Goal: Find specific page/section: Find specific page/section

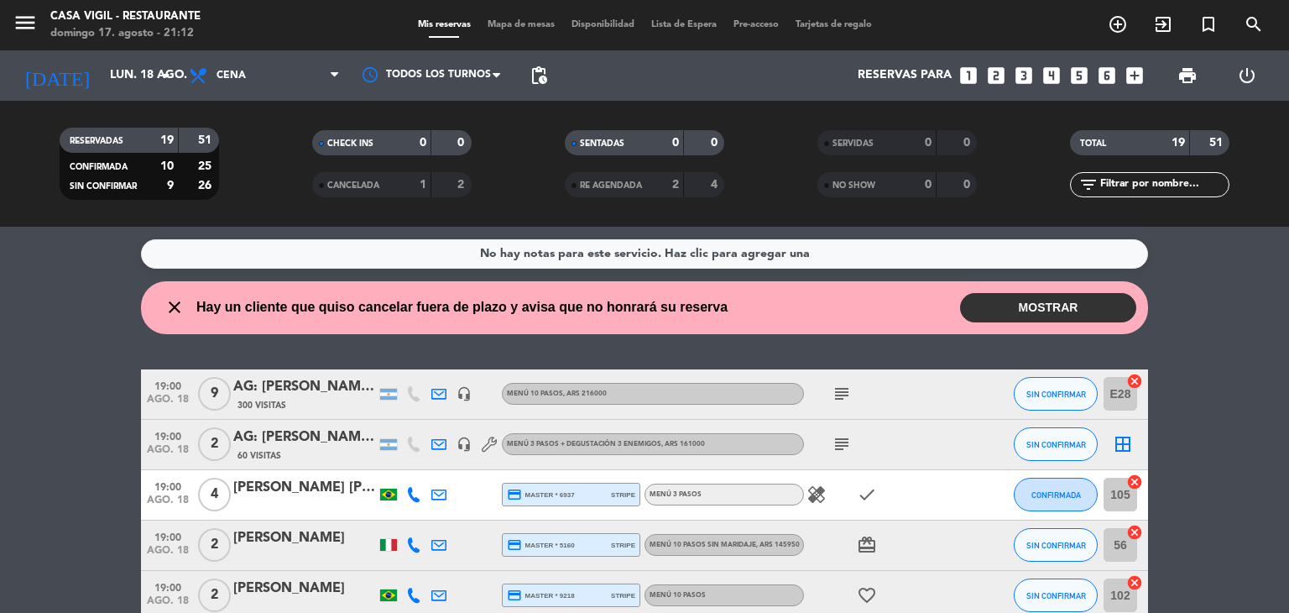
click at [336, 387] on div "AG: [PERSON_NAME] X9/ [PERSON_NAME]" at bounding box center [304, 387] width 143 height 22
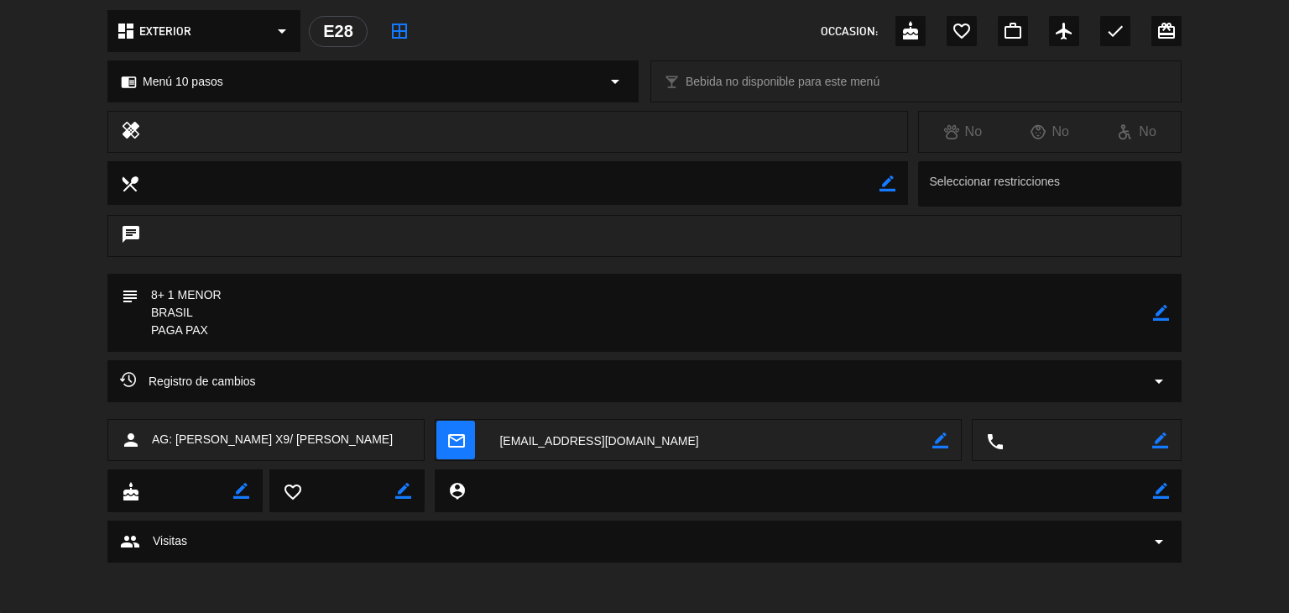
scroll to position [191, 0]
drag, startPoint x: 270, startPoint y: 440, endPoint x: 179, endPoint y: 436, distance: 91.5
click at [179, 436] on span "AG: [PERSON_NAME] X9/ [PERSON_NAME]" at bounding box center [272, 439] width 241 height 19
copy span "[PERSON_NAME]"
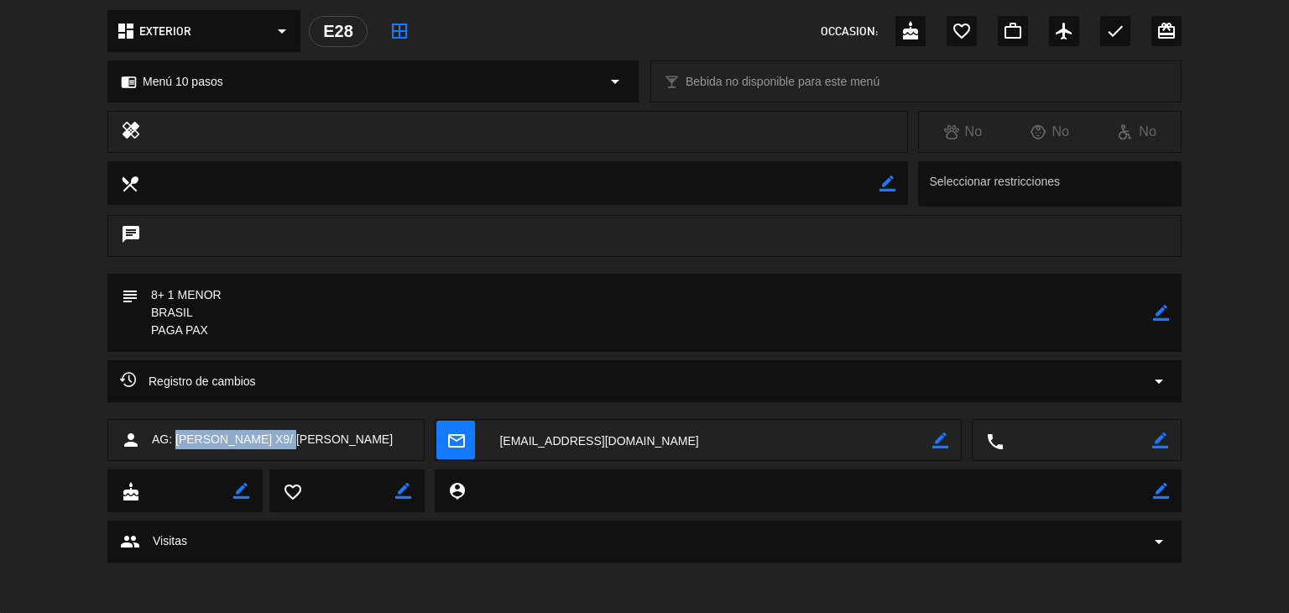
scroll to position [0, 0]
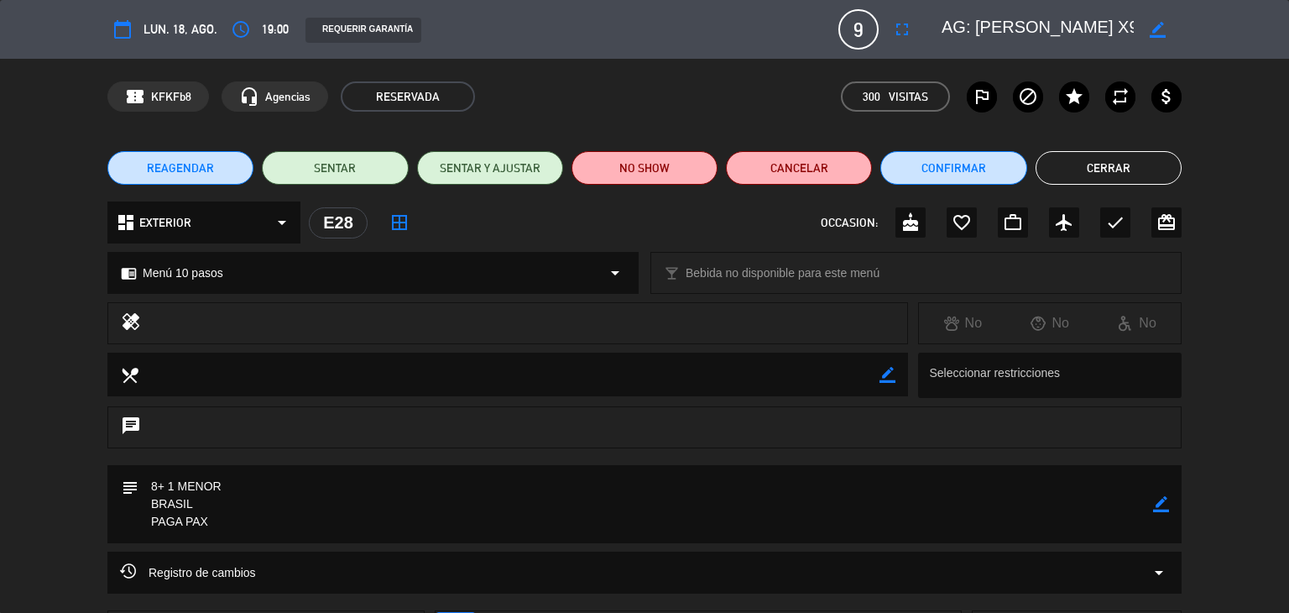
click at [1129, 162] on button "Cerrar" at bounding box center [1108, 168] width 146 height 34
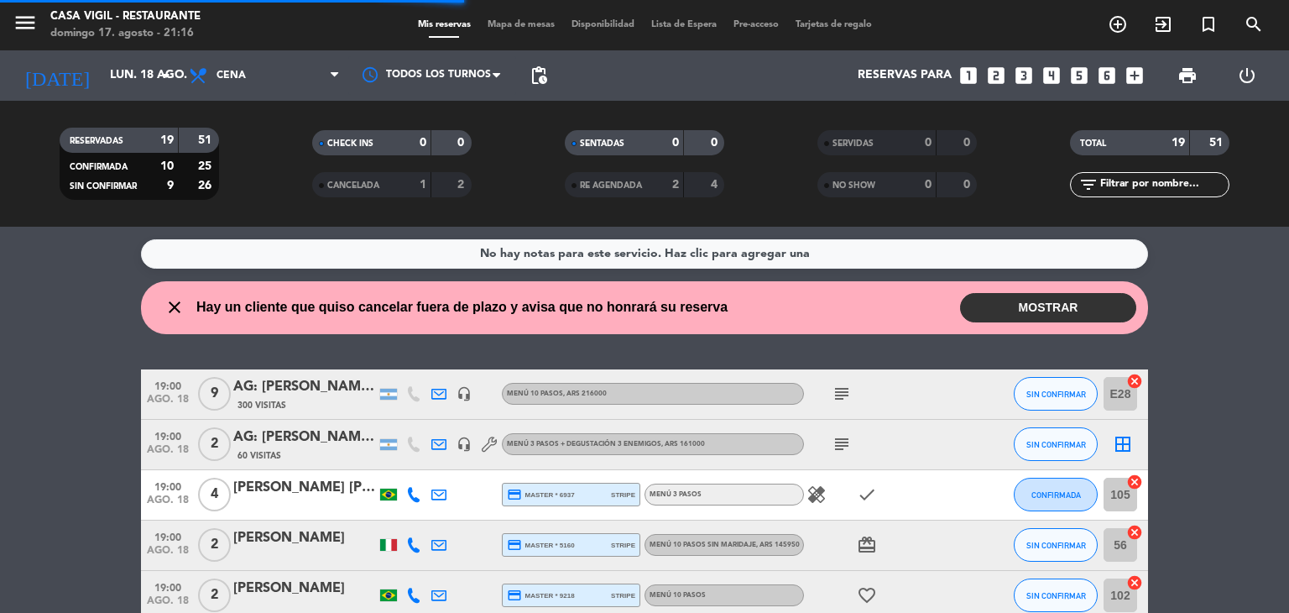
click at [332, 445] on div "AG: [PERSON_NAME] X2/ AYMARA" at bounding box center [304, 437] width 143 height 22
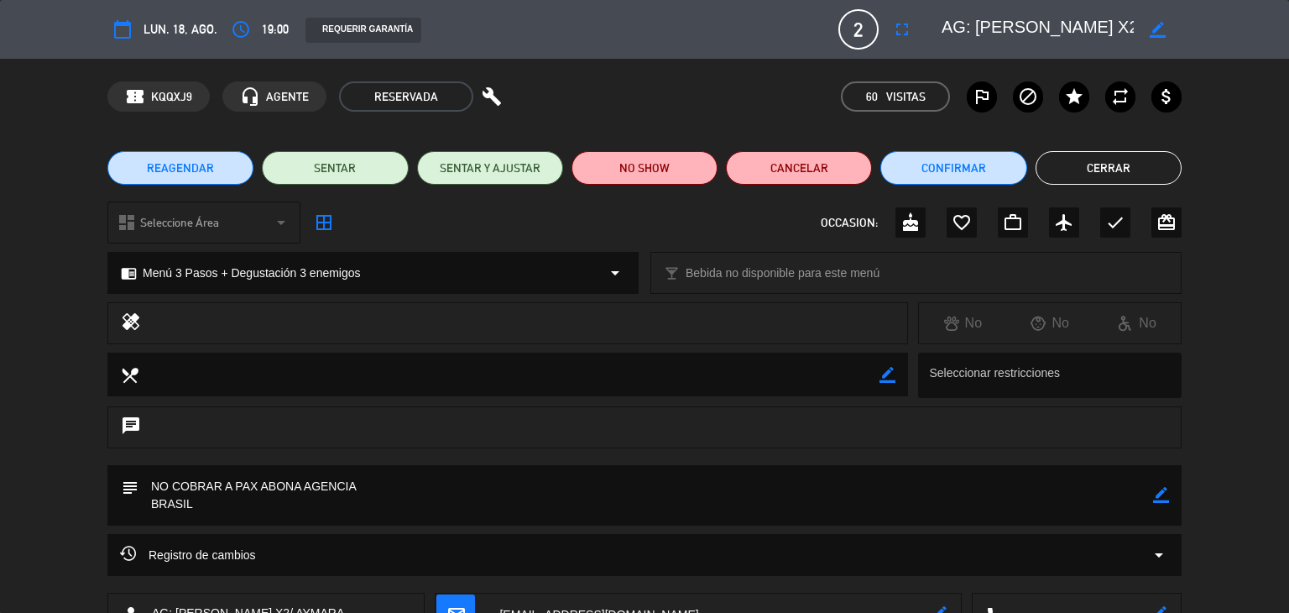
click at [1106, 169] on button "Cerrar" at bounding box center [1108, 168] width 146 height 34
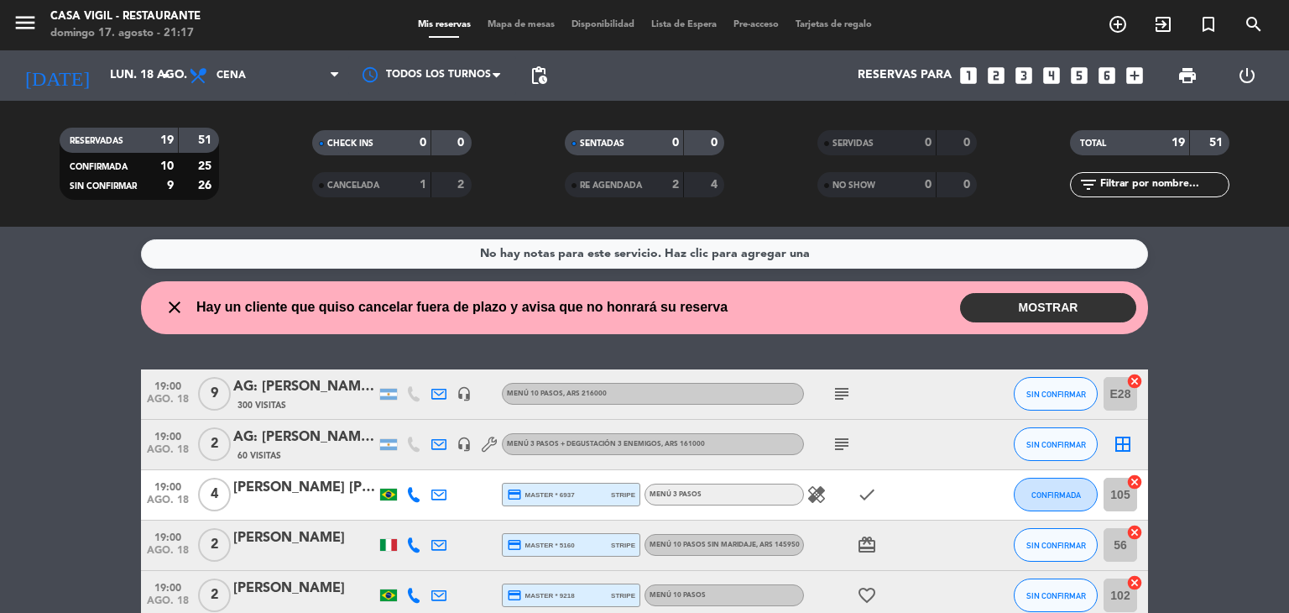
click at [325, 435] on div "AG: [PERSON_NAME] X2/ AYMARA" at bounding box center [304, 437] width 143 height 22
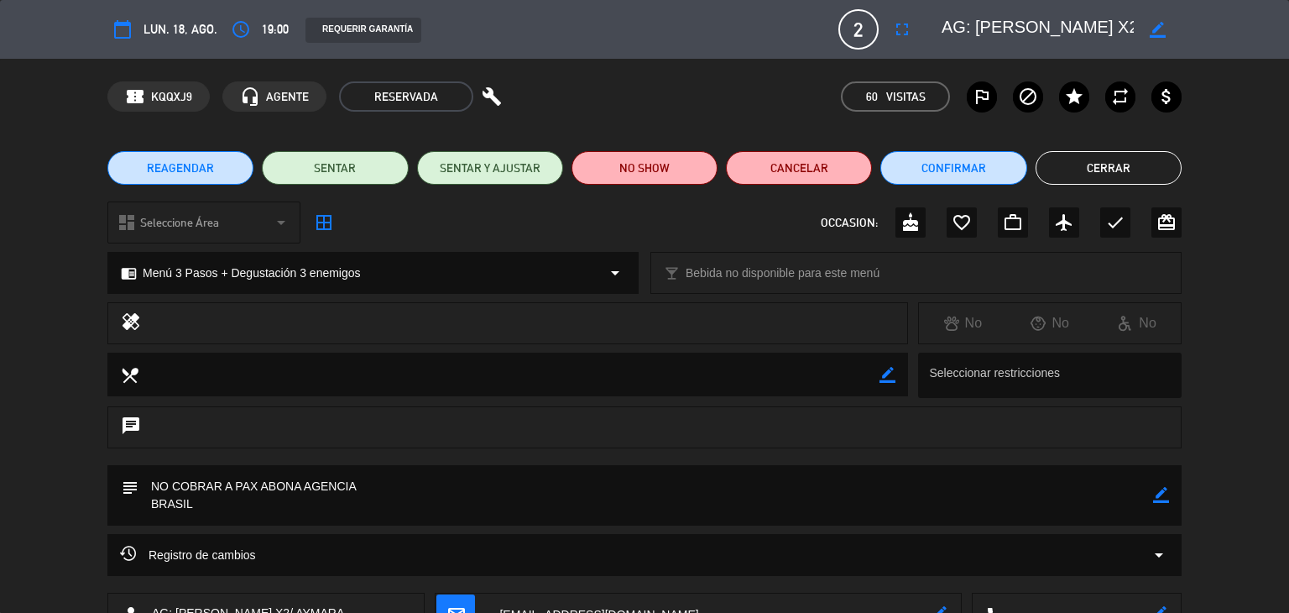
click at [1103, 175] on button "Cerrar" at bounding box center [1108, 168] width 146 height 34
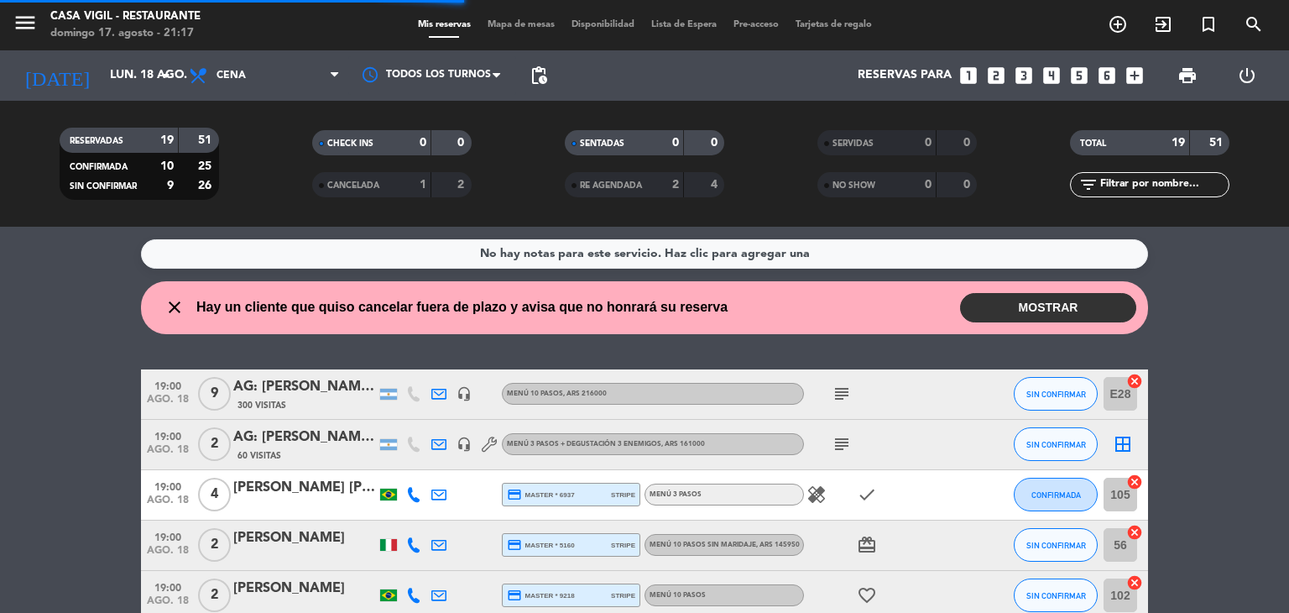
click at [299, 487] on div "[PERSON_NAME] [PERSON_NAME]" at bounding box center [304, 488] width 143 height 22
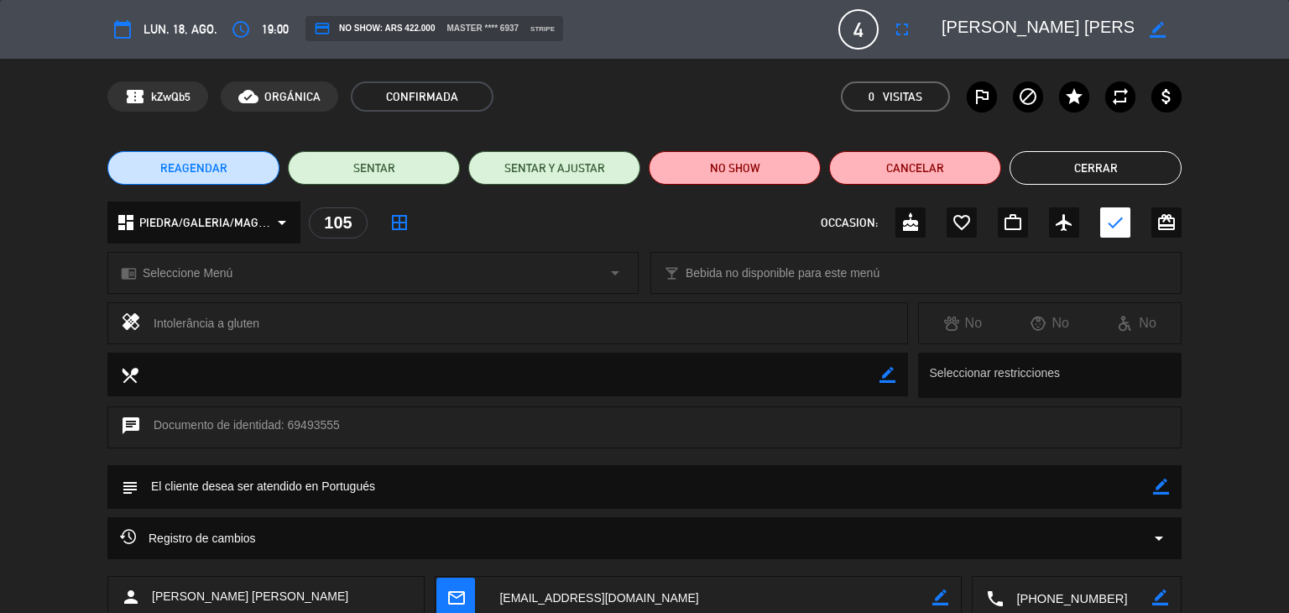
click at [1102, 173] on button "Cerrar" at bounding box center [1095, 168] width 172 height 34
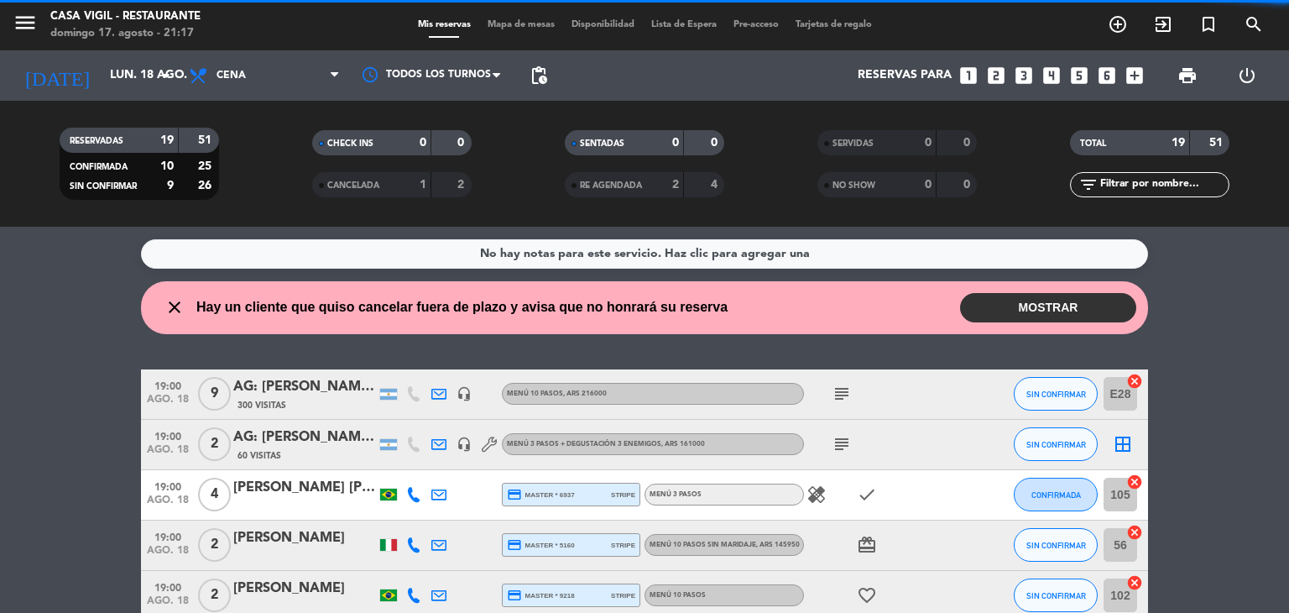
scroll to position [168, 0]
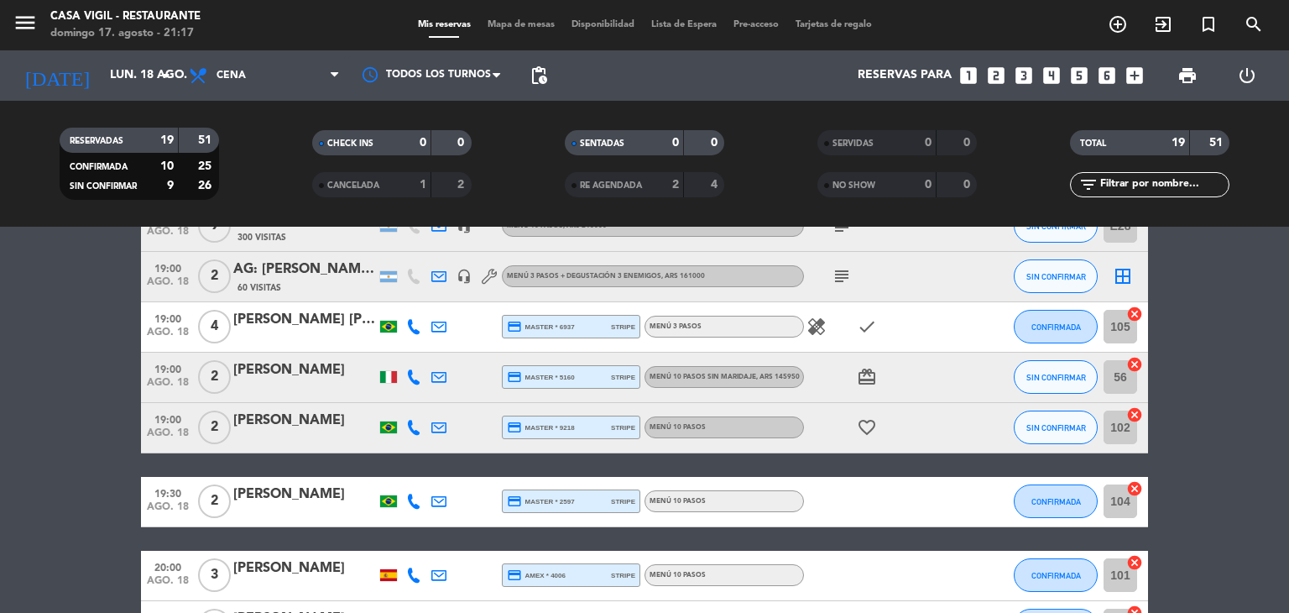
click at [315, 374] on div "[PERSON_NAME]" at bounding box center [304, 370] width 143 height 22
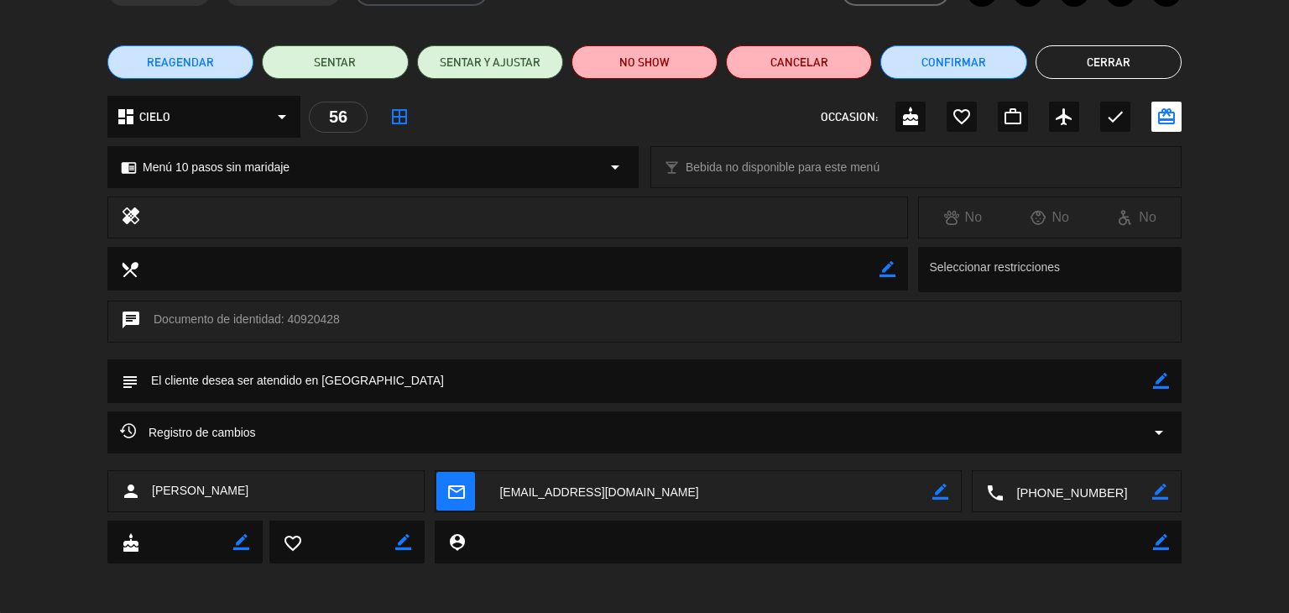
scroll to position [107, 0]
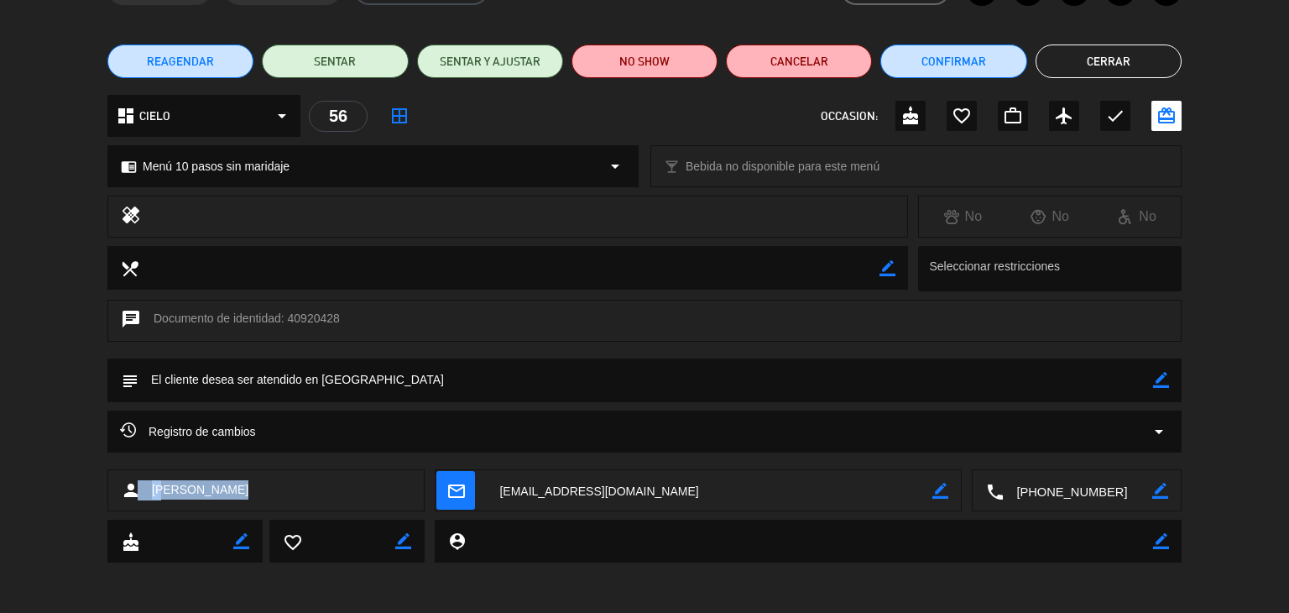
drag, startPoint x: 237, startPoint y: 487, endPoint x: 138, endPoint y: 488, distance: 99.0
click at [138, 488] on div "person [PERSON_NAME]" at bounding box center [265, 490] width 317 height 42
copy div "n [PERSON_NAME]"
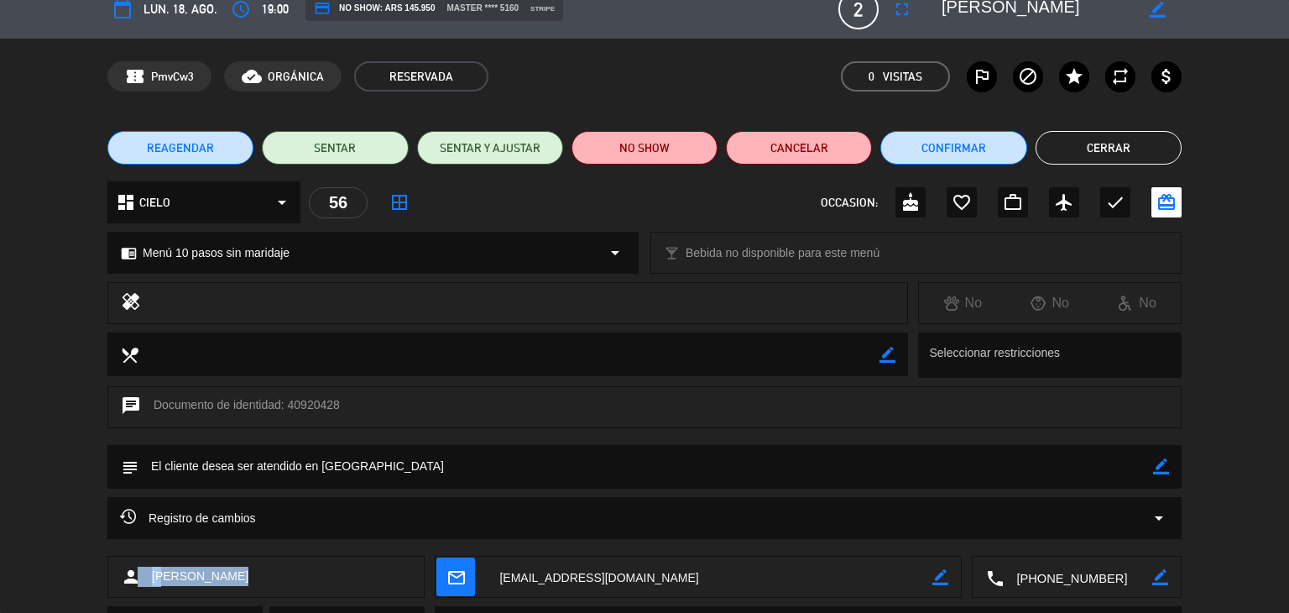
scroll to position [0, 0]
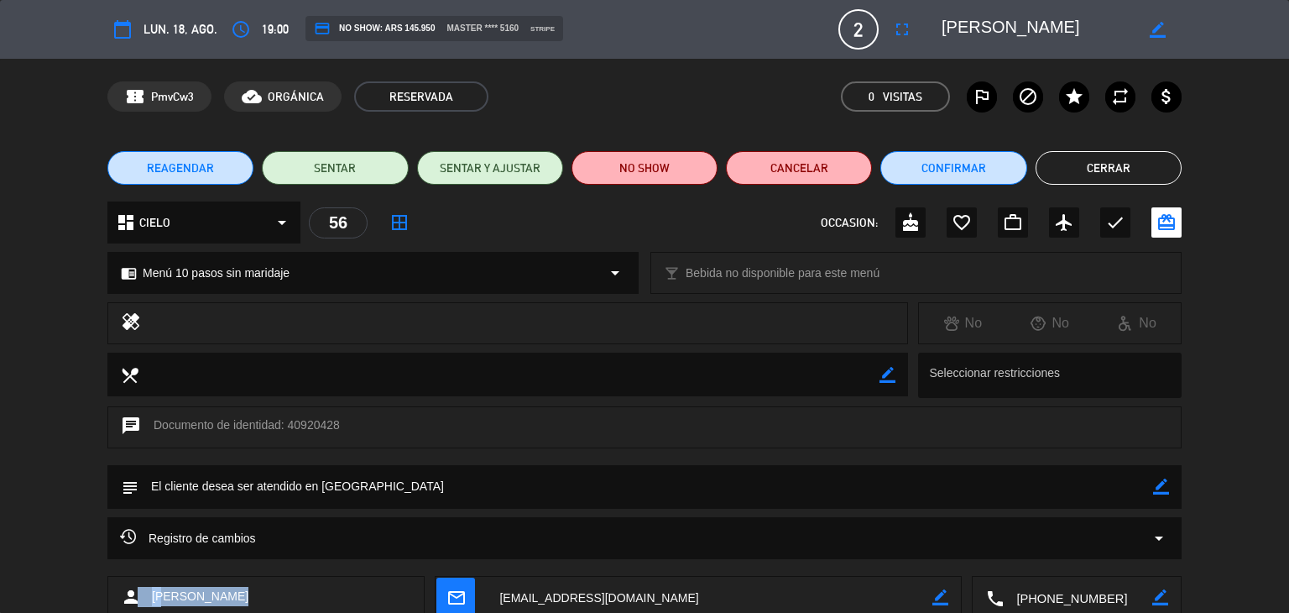
click at [1072, 169] on button "Cerrar" at bounding box center [1108, 168] width 146 height 34
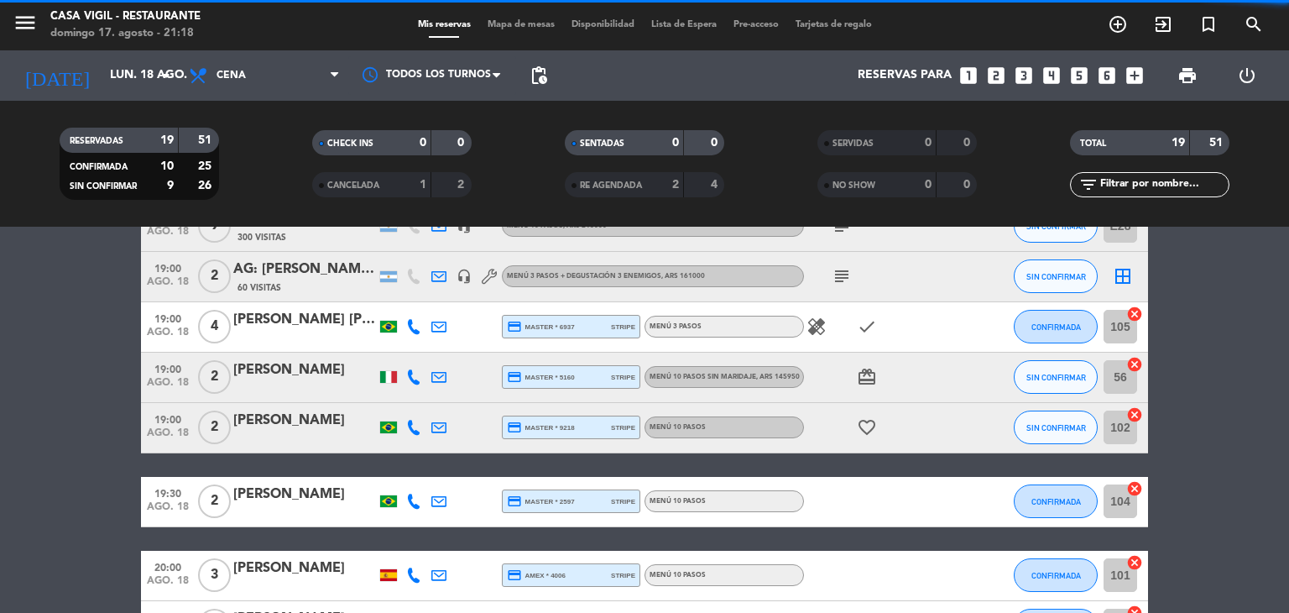
click at [394, 378] on div at bounding box center [388, 377] width 17 height 12
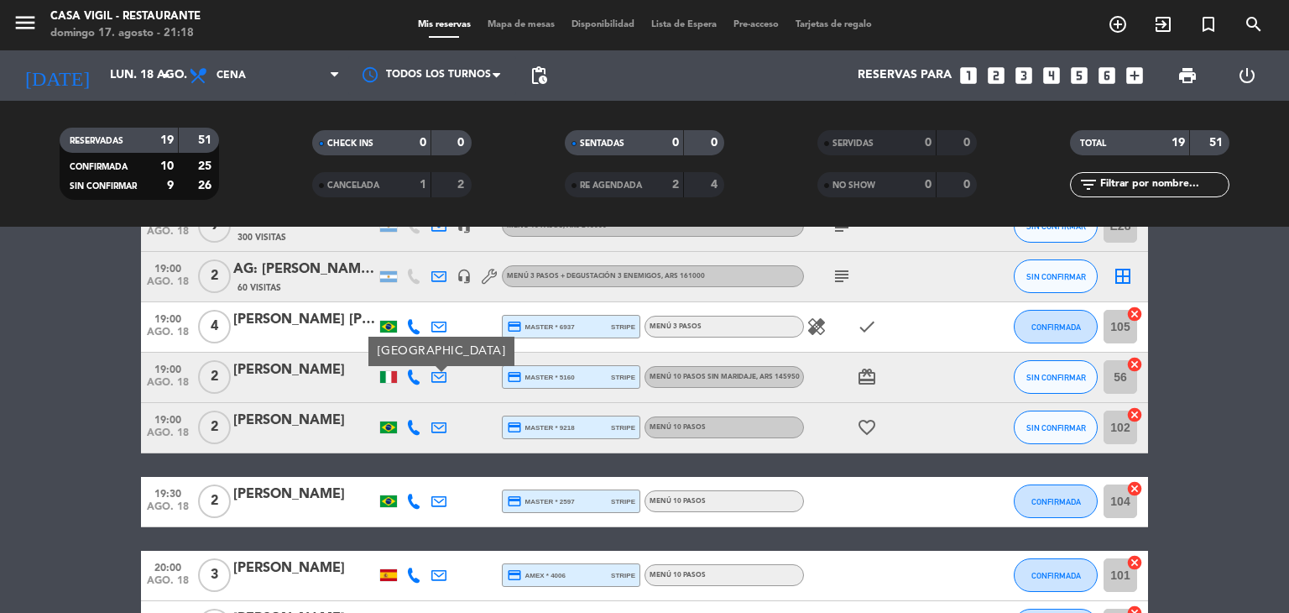
click at [267, 417] on div "[PERSON_NAME]" at bounding box center [304, 420] width 143 height 22
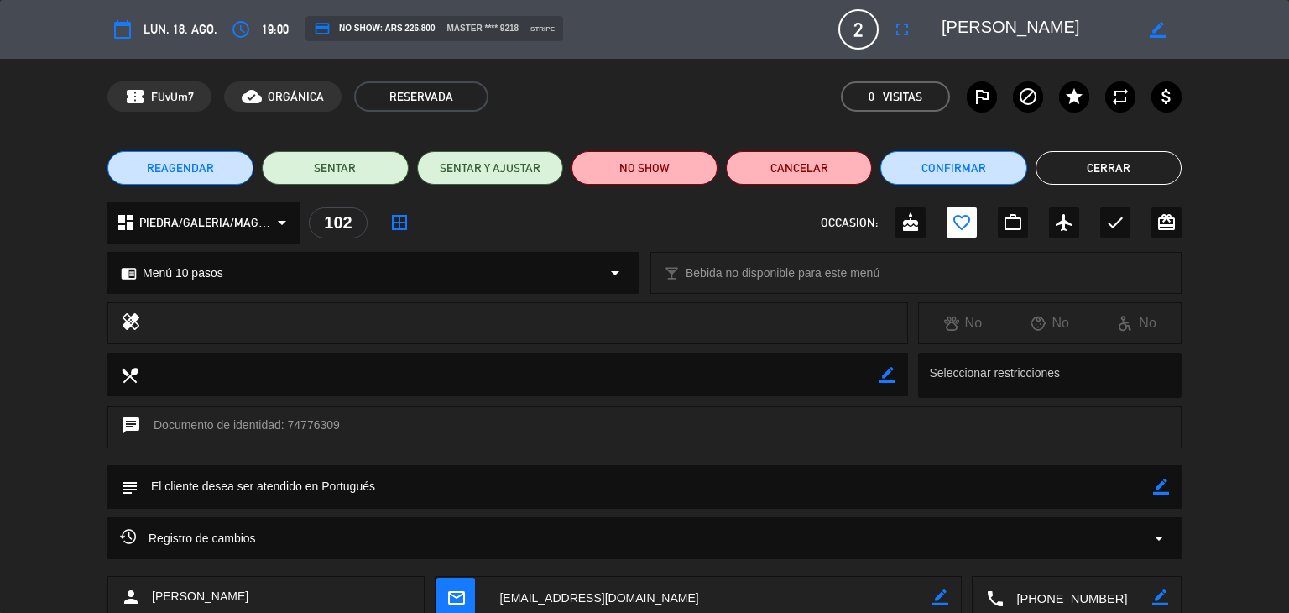
click at [1091, 168] on button "Cerrar" at bounding box center [1108, 168] width 146 height 34
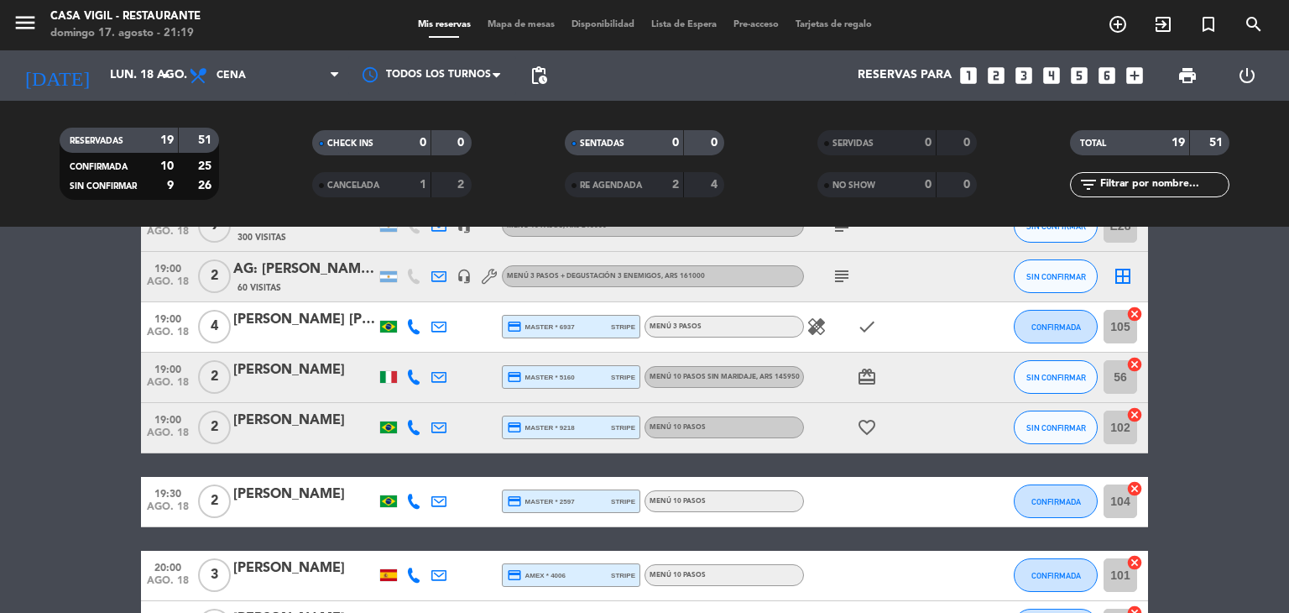
click at [295, 491] on div "[PERSON_NAME]" at bounding box center [304, 494] width 143 height 22
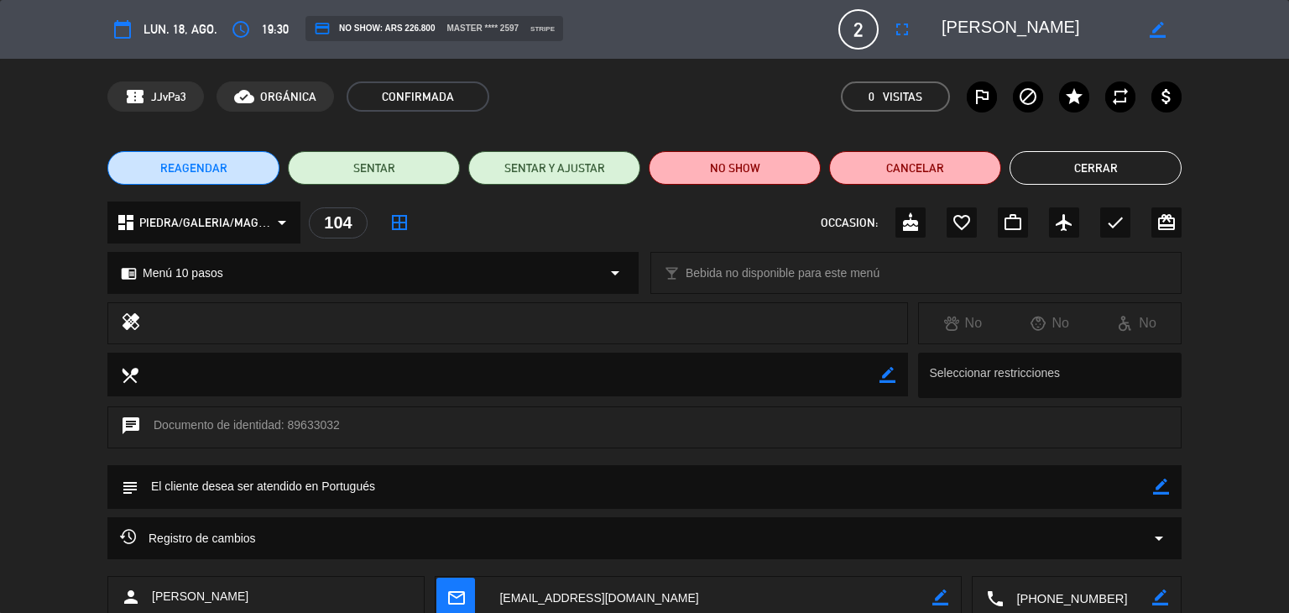
click at [1076, 175] on button "Cerrar" at bounding box center [1095, 168] width 172 height 34
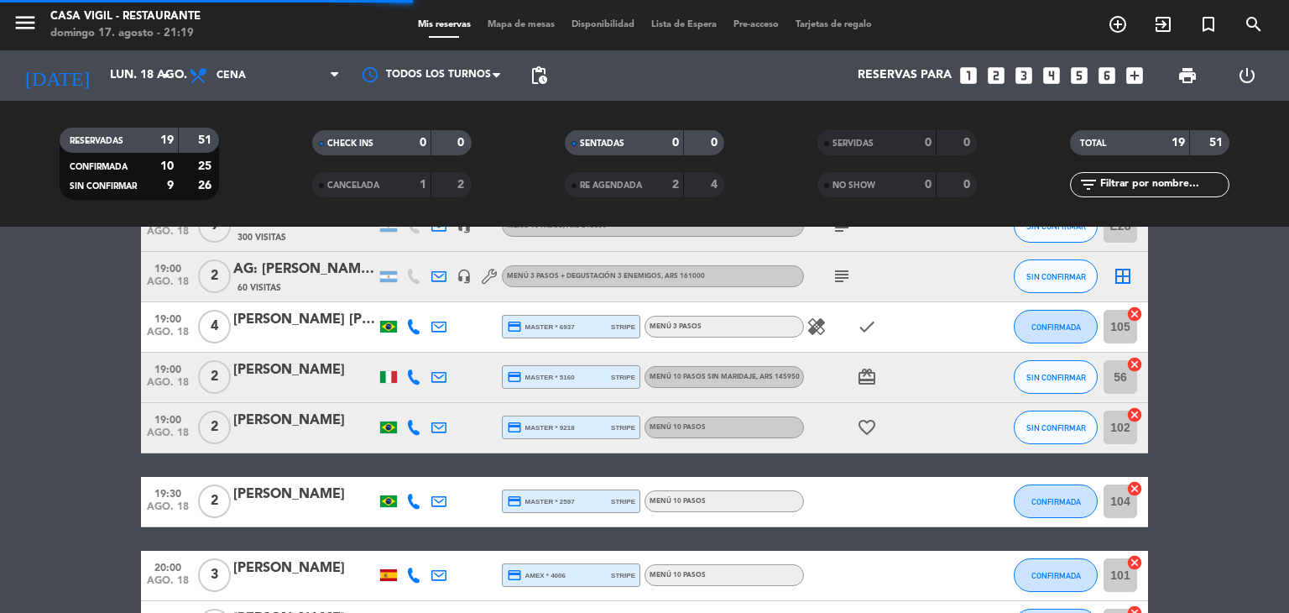
scroll to position [252, 0]
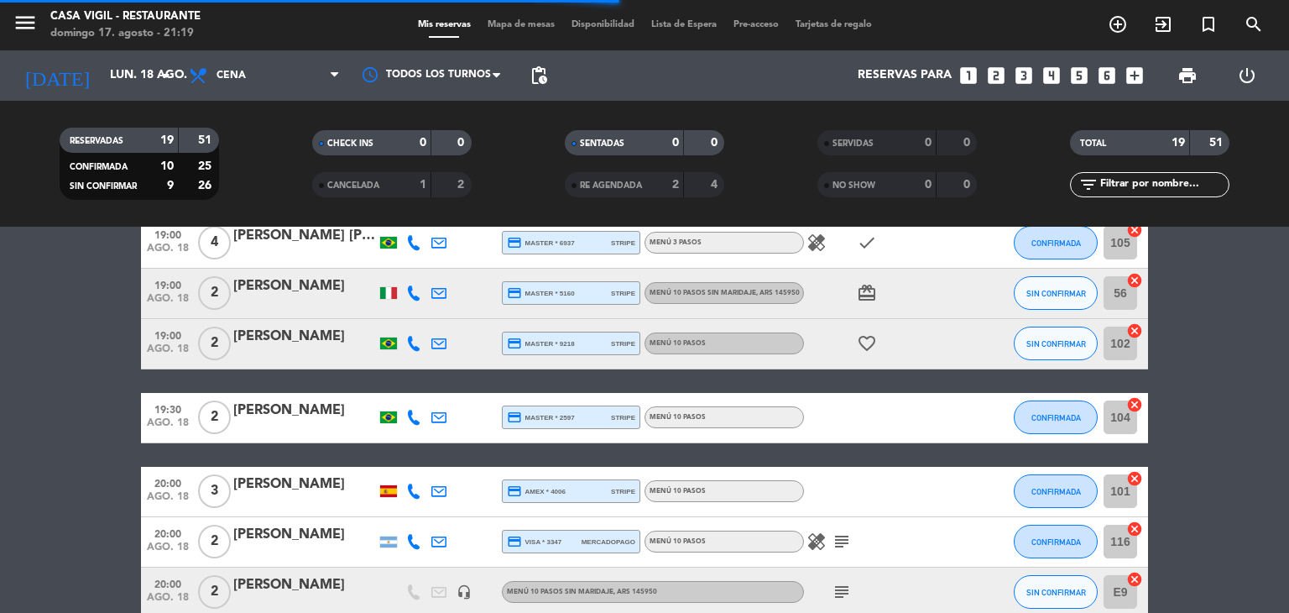
click at [345, 490] on div "[PERSON_NAME]" at bounding box center [304, 484] width 143 height 22
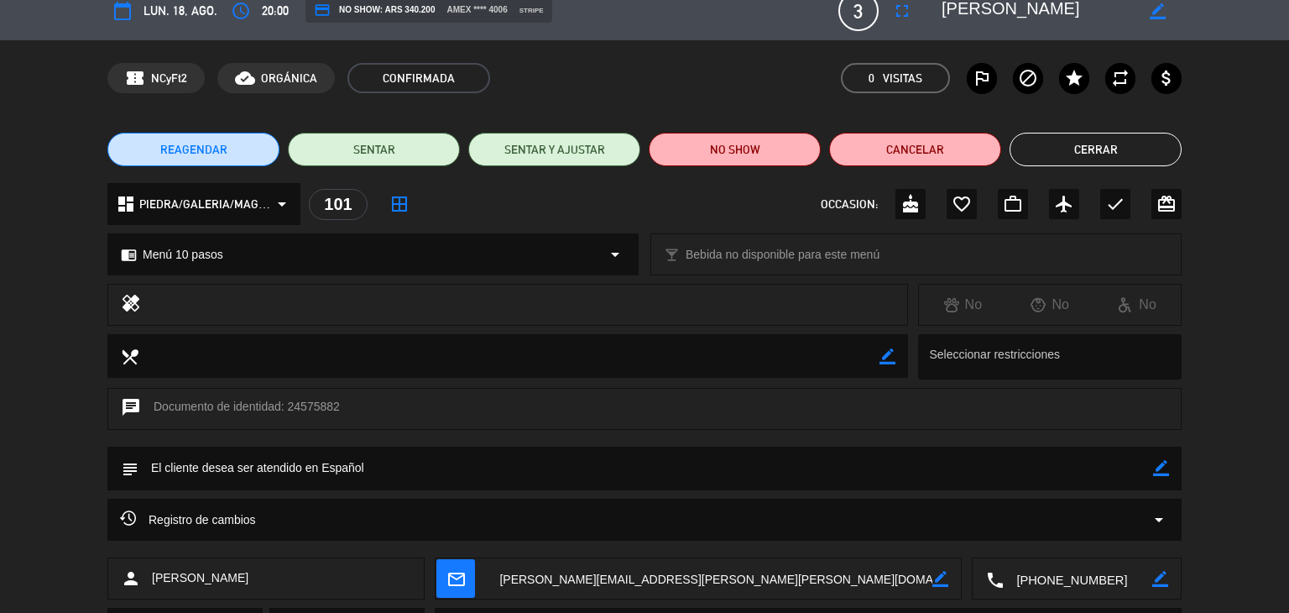
scroll to position [0, 0]
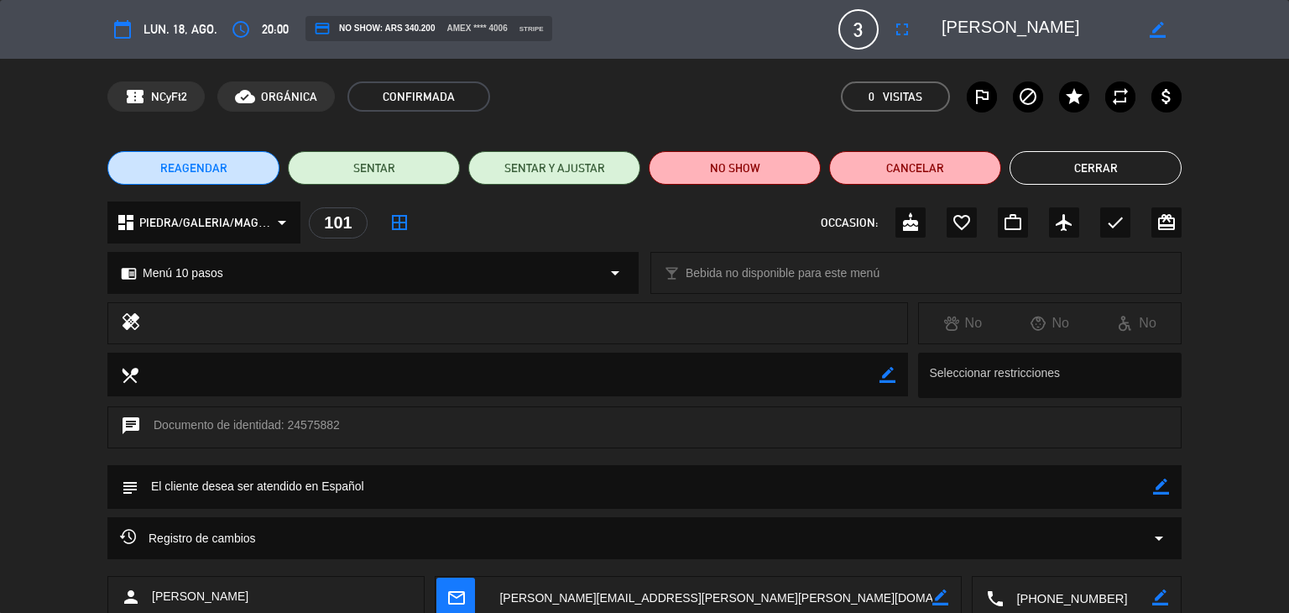
click at [1053, 172] on button "Cerrar" at bounding box center [1095, 168] width 172 height 34
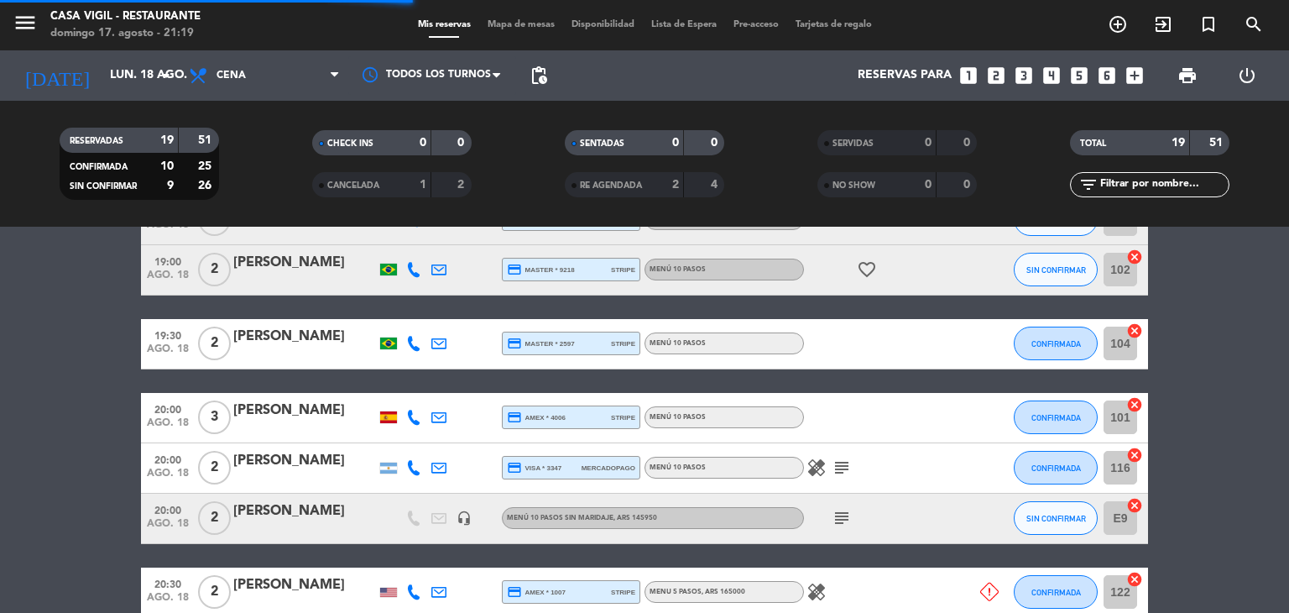
scroll to position [336, 0]
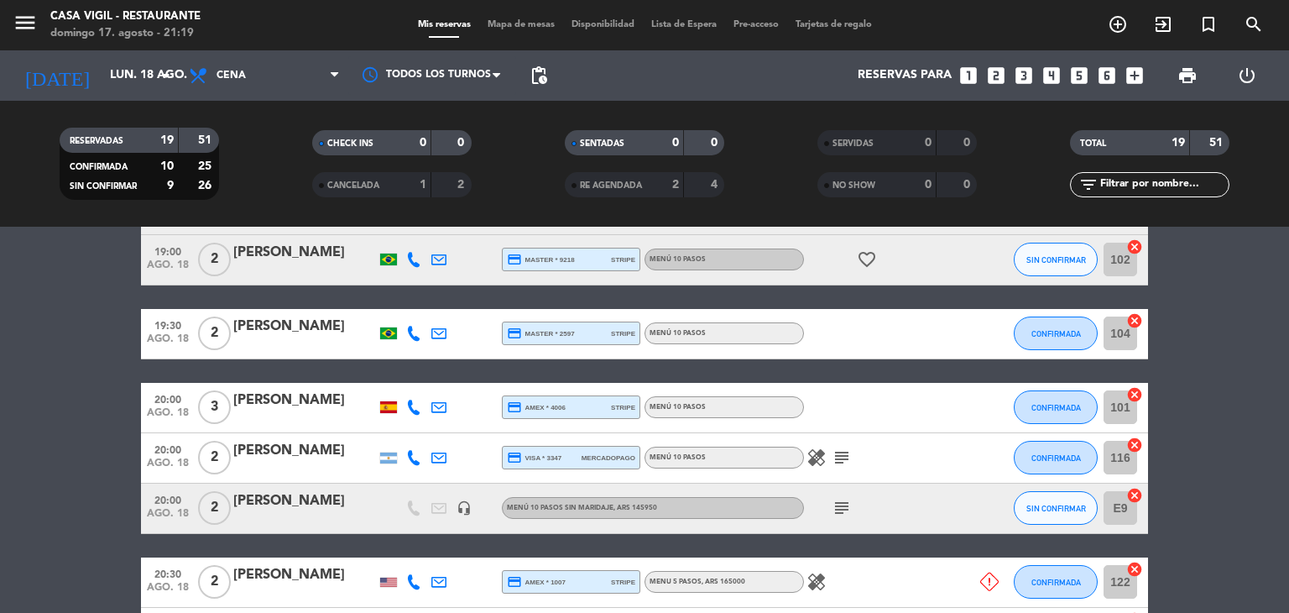
click at [297, 450] on div "[PERSON_NAME]" at bounding box center [304, 451] width 143 height 22
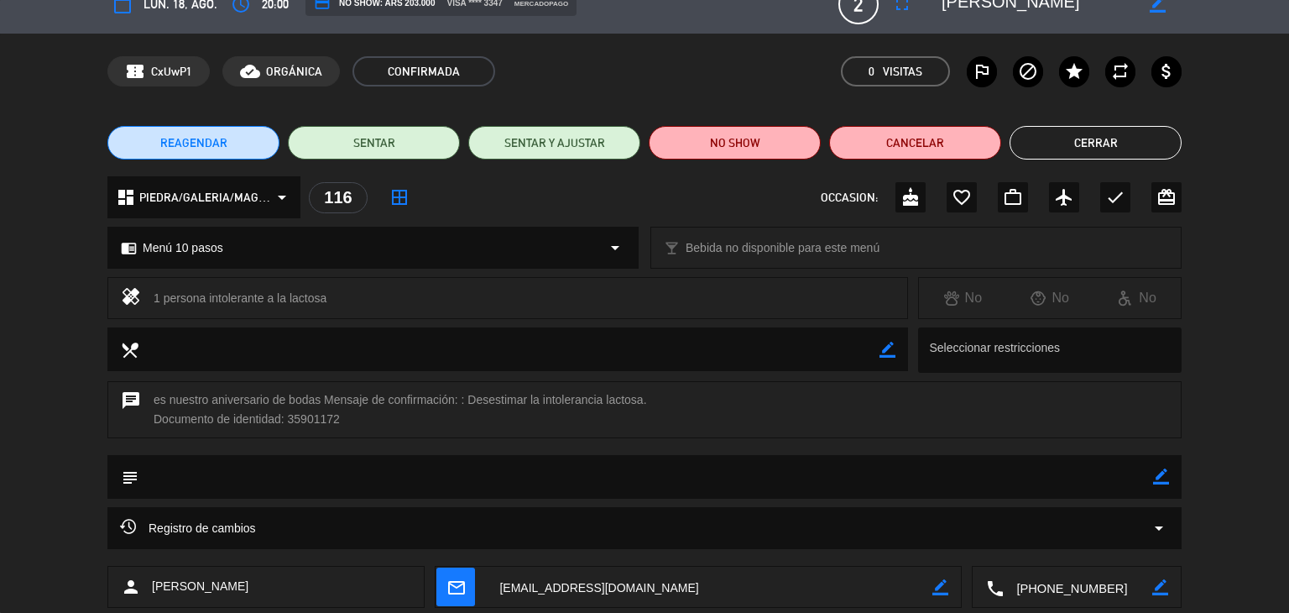
scroll to position [0, 0]
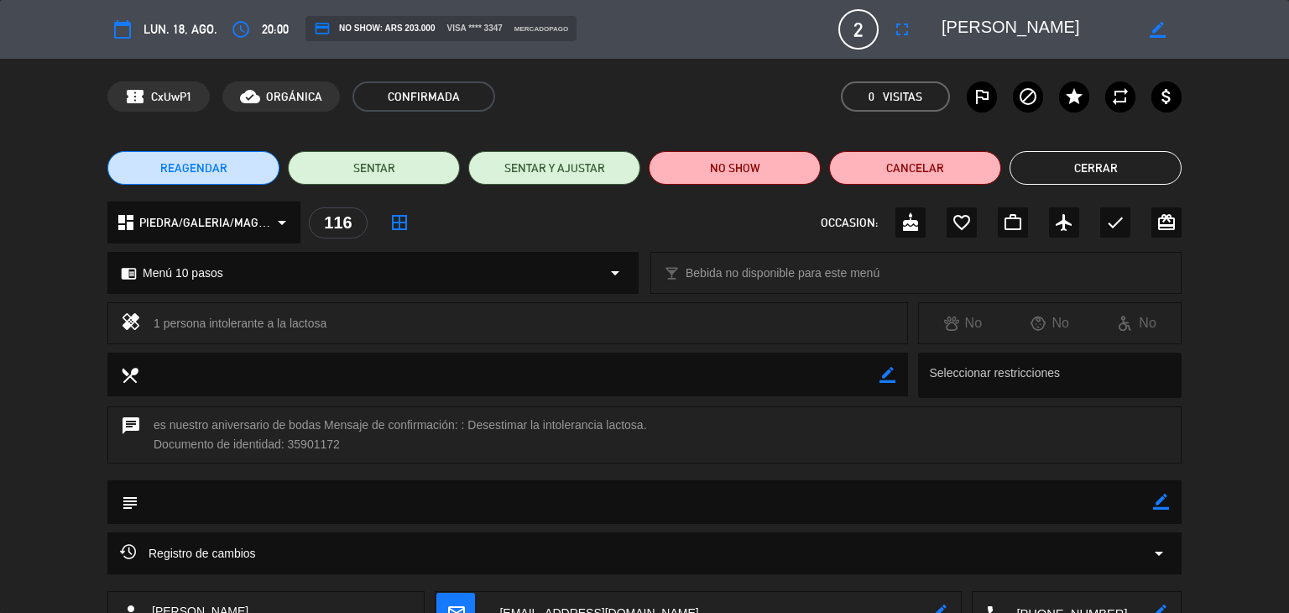
click at [1123, 173] on button "Cerrar" at bounding box center [1095, 168] width 172 height 34
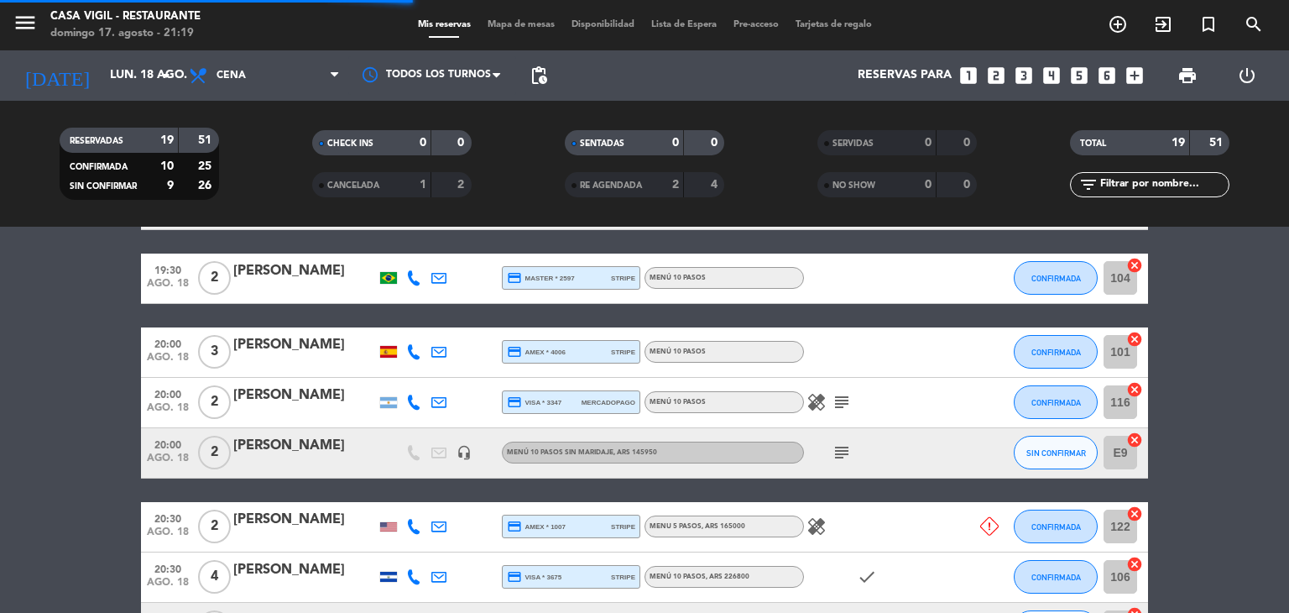
scroll to position [420, 0]
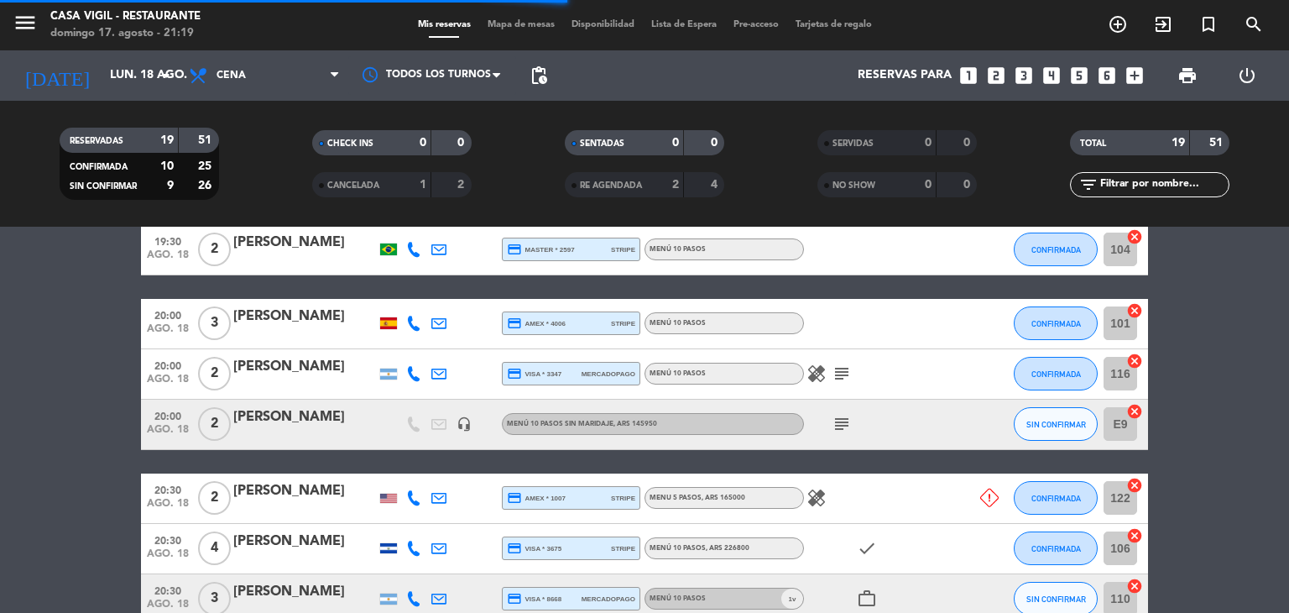
click at [352, 408] on div "[PERSON_NAME]" at bounding box center [304, 417] width 143 height 22
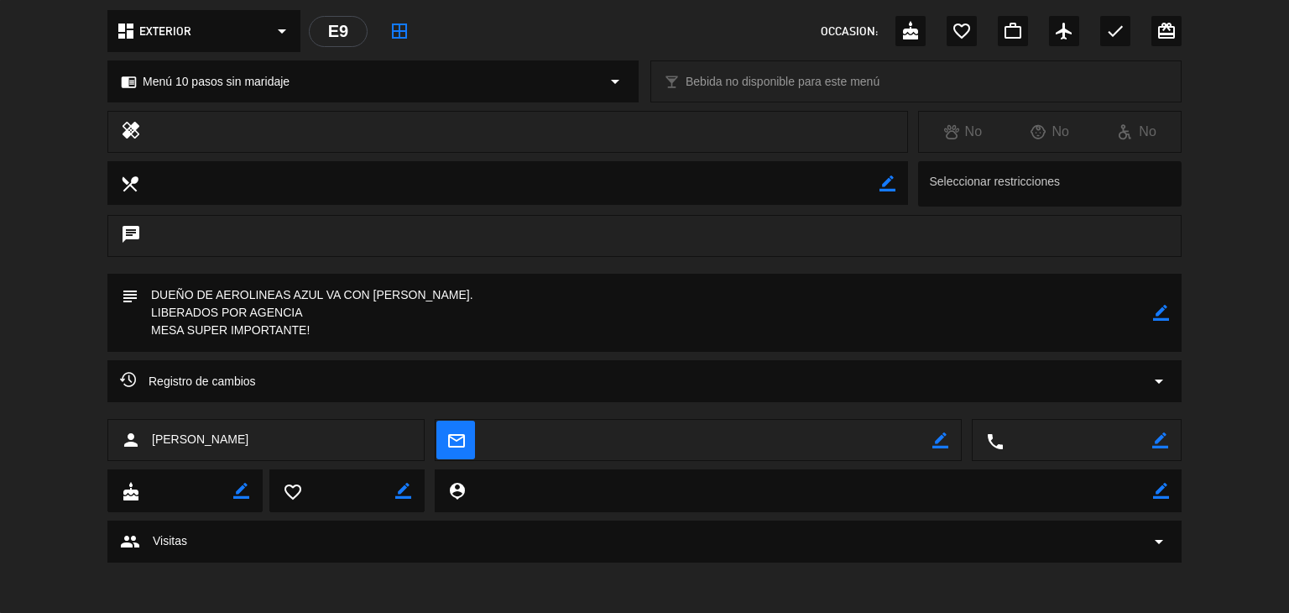
scroll to position [191, 0]
drag, startPoint x: 303, startPoint y: 436, endPoint x: 154, endPoint y: 443, distance: 149.5
click at [154, 443] on div "person [PERSON_NAME]" at bounding box center [265, 440] width 317 height 42
copy span "[PERSON_NAME]"
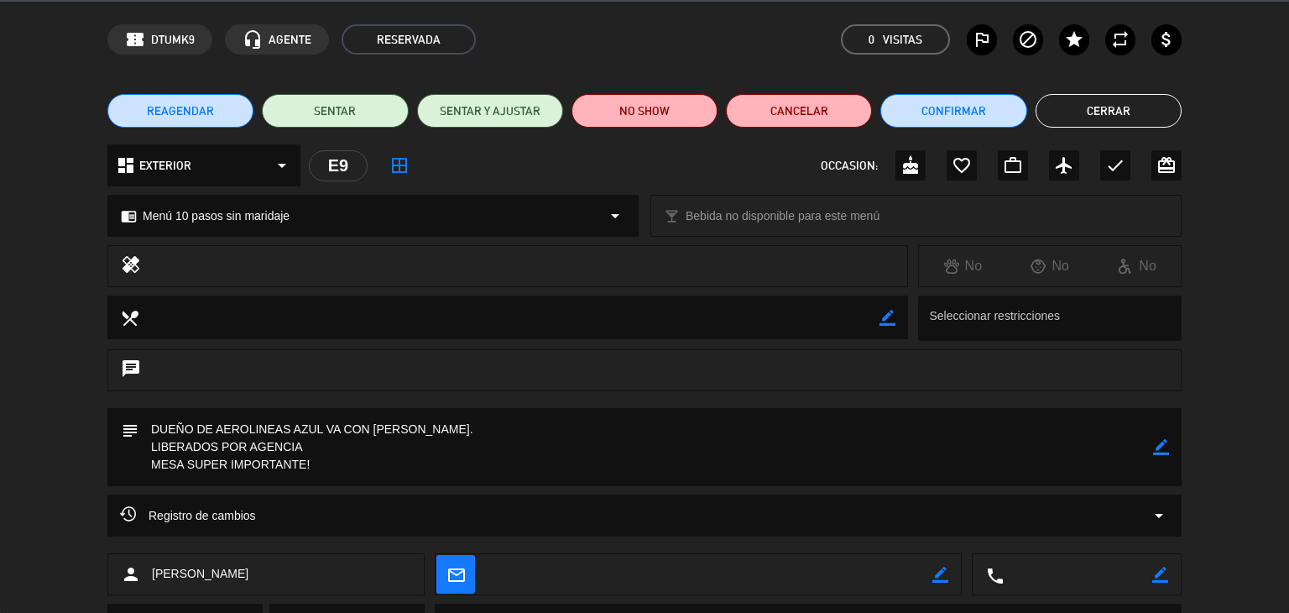
scroll to position [84, 0]
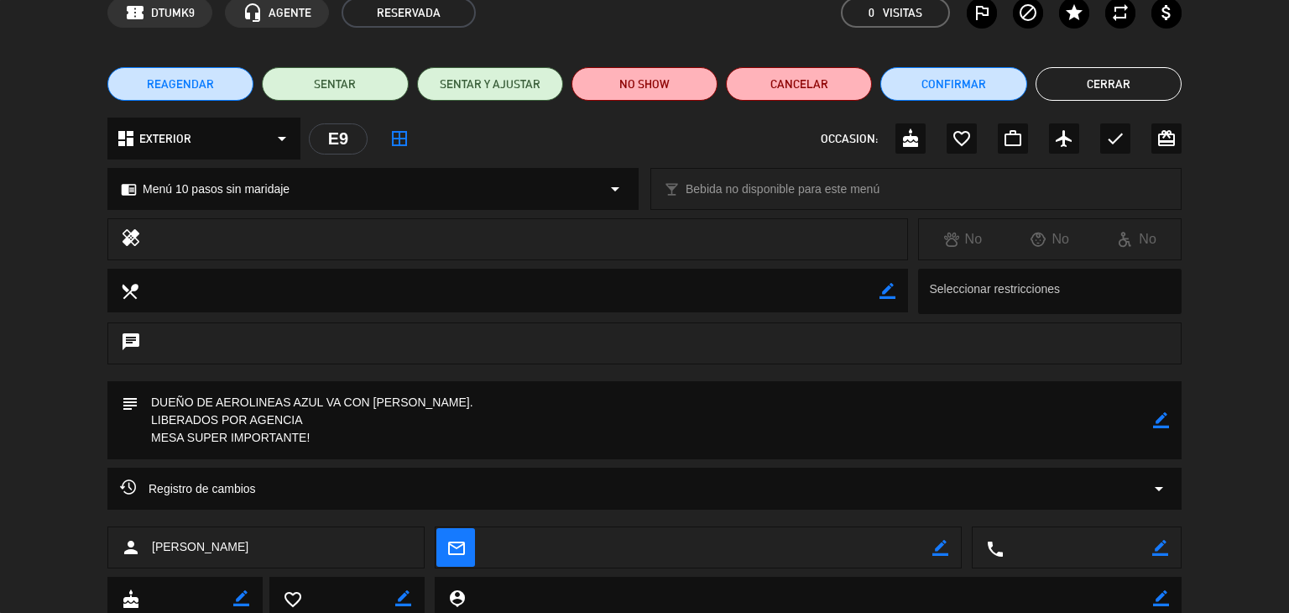
drag, startPoint x: 152, startPoint y: 401, endPoint x: 540, endPoint y: 431, distance: 388.8
click at [540, 431] on textarea at bounding box center [645, 420] width 1014 height 78
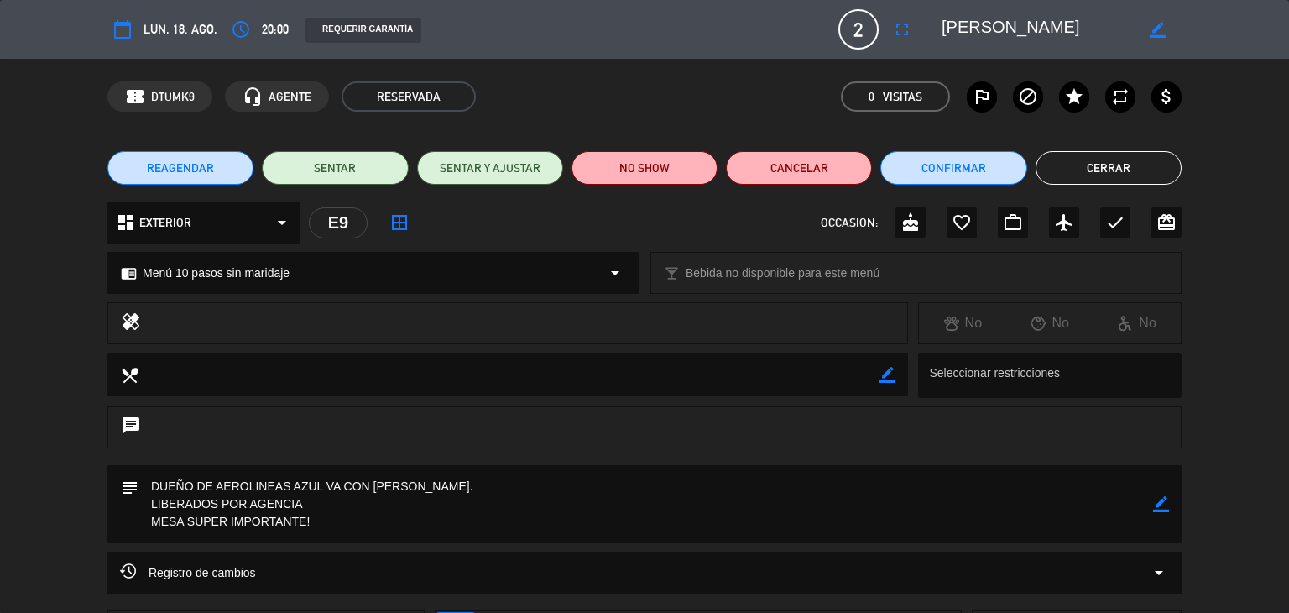
scroll to position [0, 0]
click at [1075, 158] on button "Cerrar" at bounding box center [1108, 168] width 146 height 34
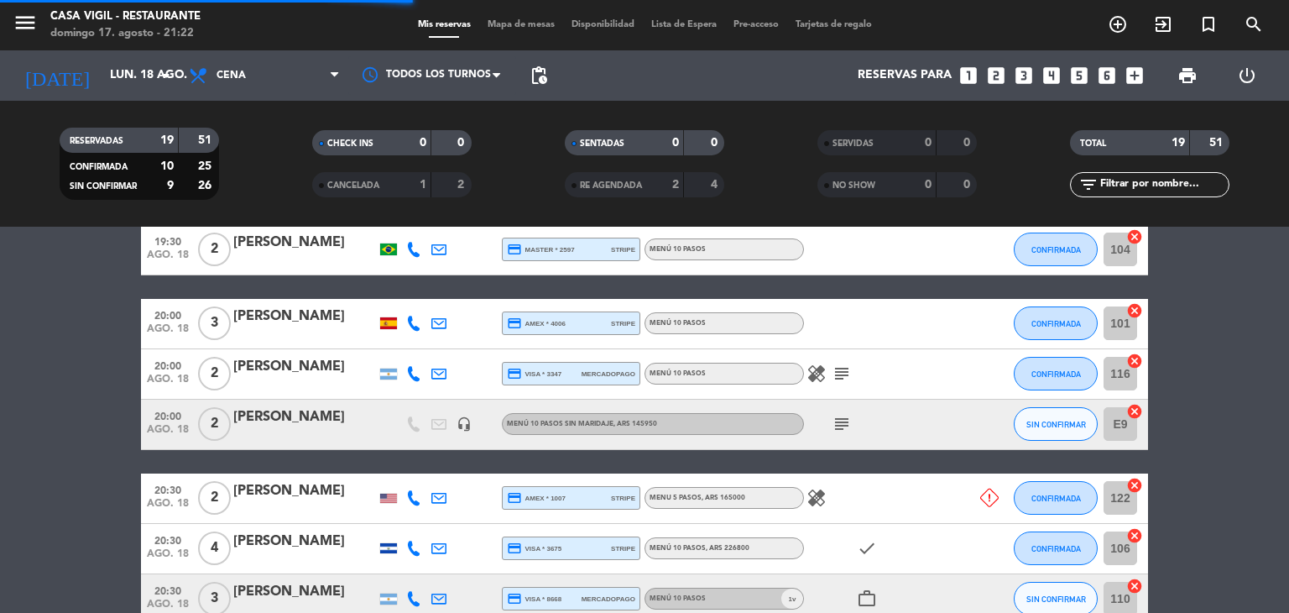
scroll to position [503, 0]
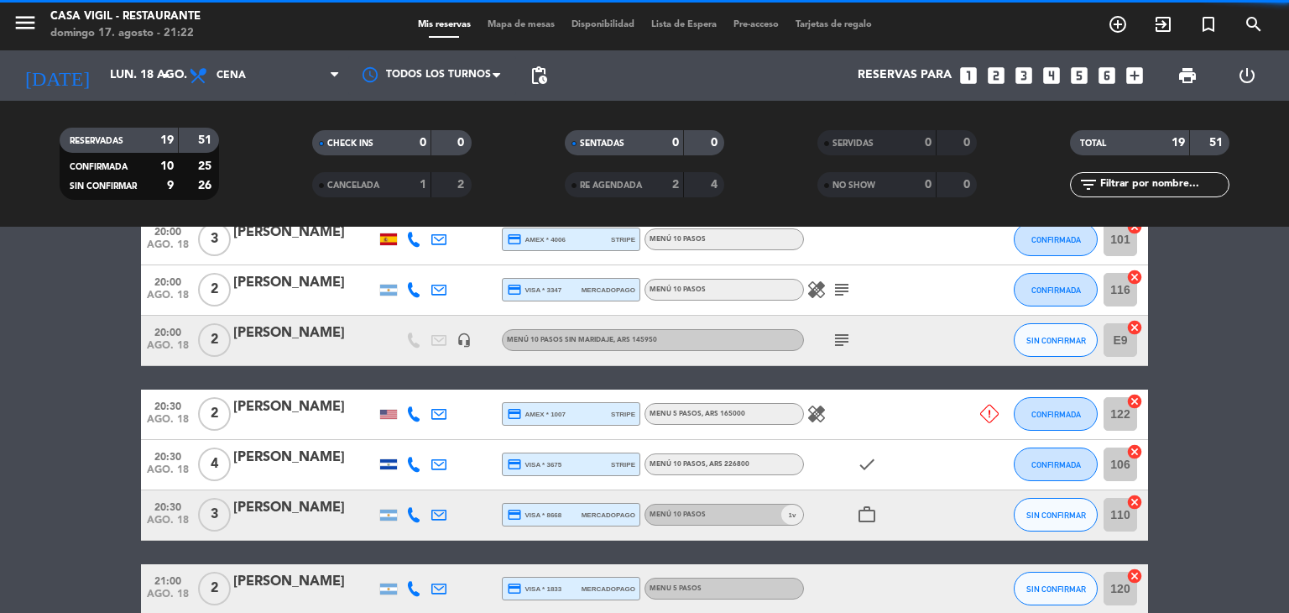
click at [306, 409] on div "[PERSON_NAME]" at bounding box center [304, 407] width 143 height 22
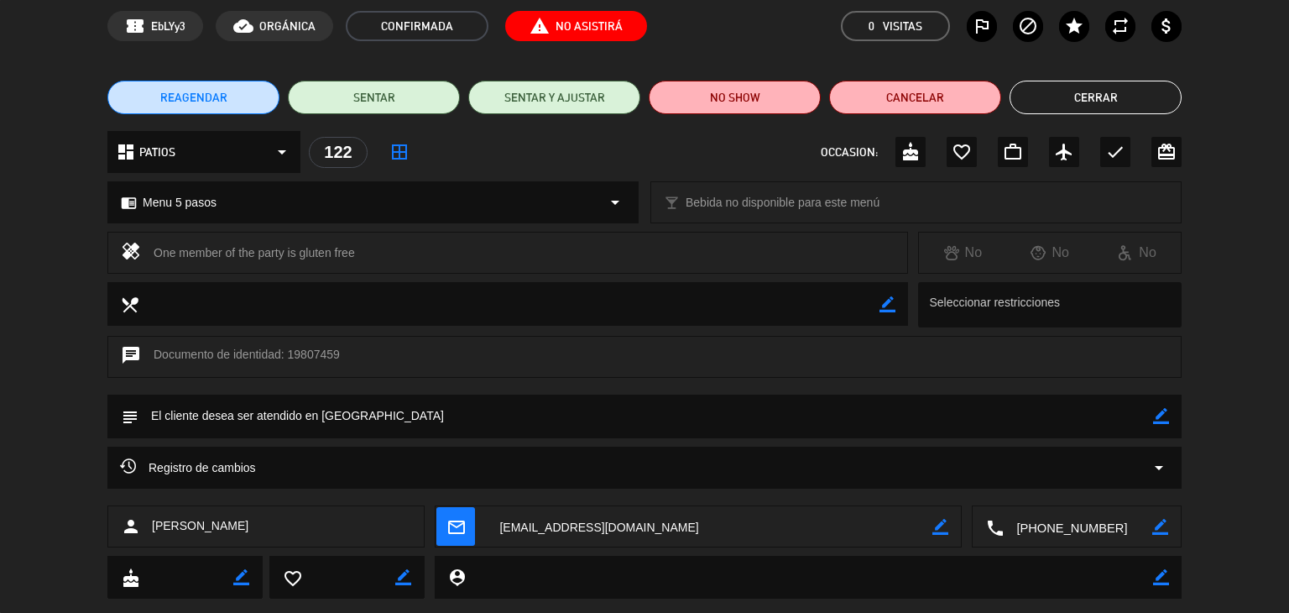
scroll to position [107, 0]
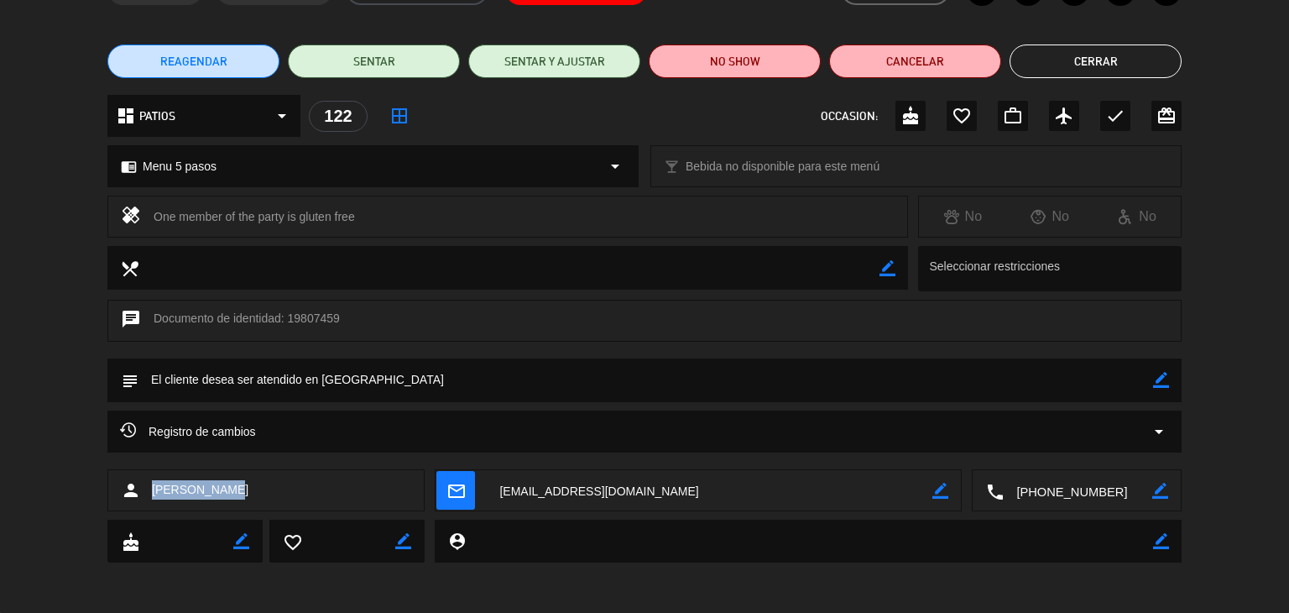
drag, startPoint x: 224, startPoint y: 492, endPoint x: 152, endPoint y: 494, distance: 72.2
click at [142, 494] on div "person [PERSON_NAME]" at bounding box center [265, 490] width 317 height 42
copy div "[PERSON_NAME]"
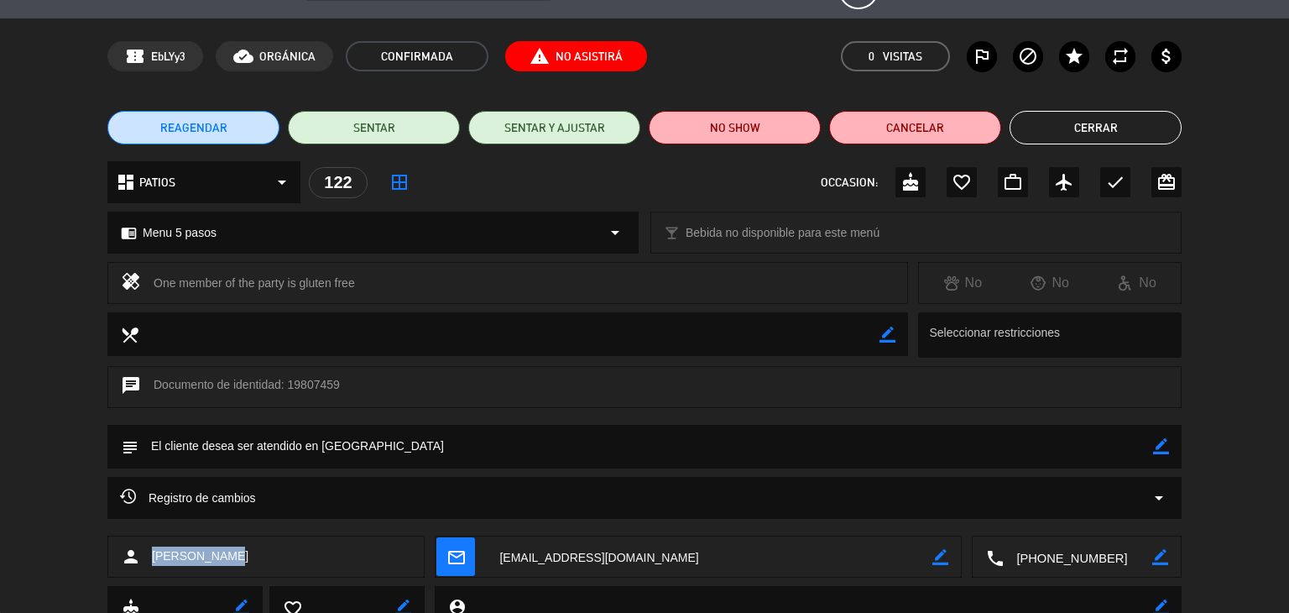
scroll to position [0, 0]
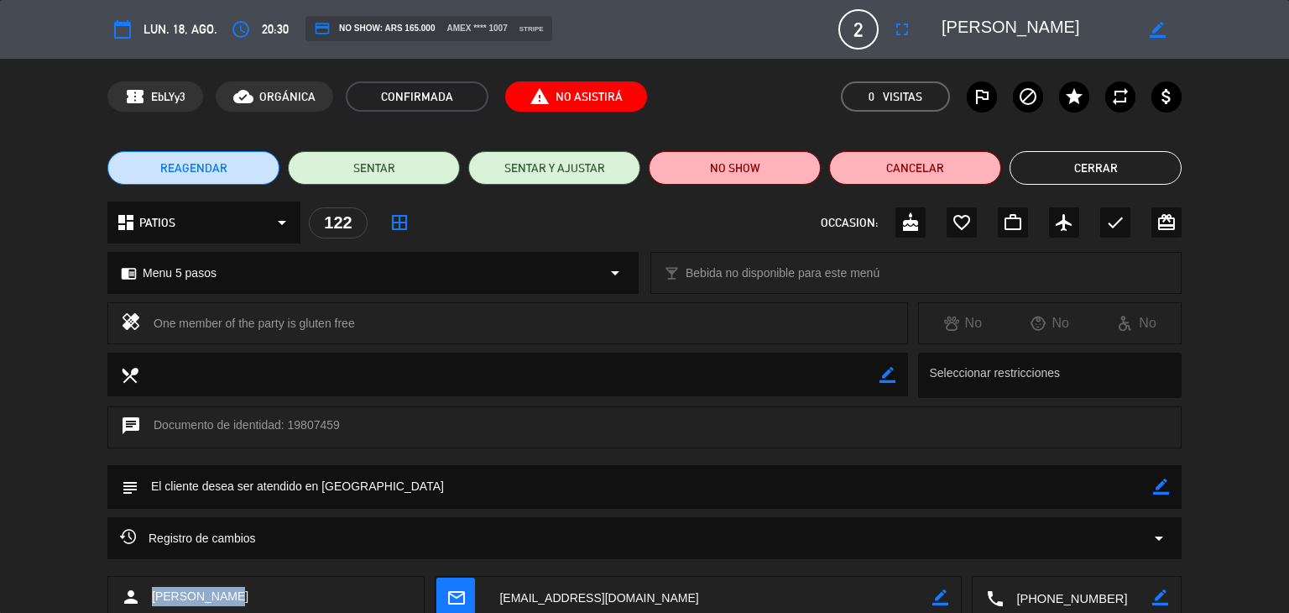
copy div "[PERSON_NAME]"
click at [1075, 161] on button "Cerrar" at bounding box center [1095, 168] width 172 height 34
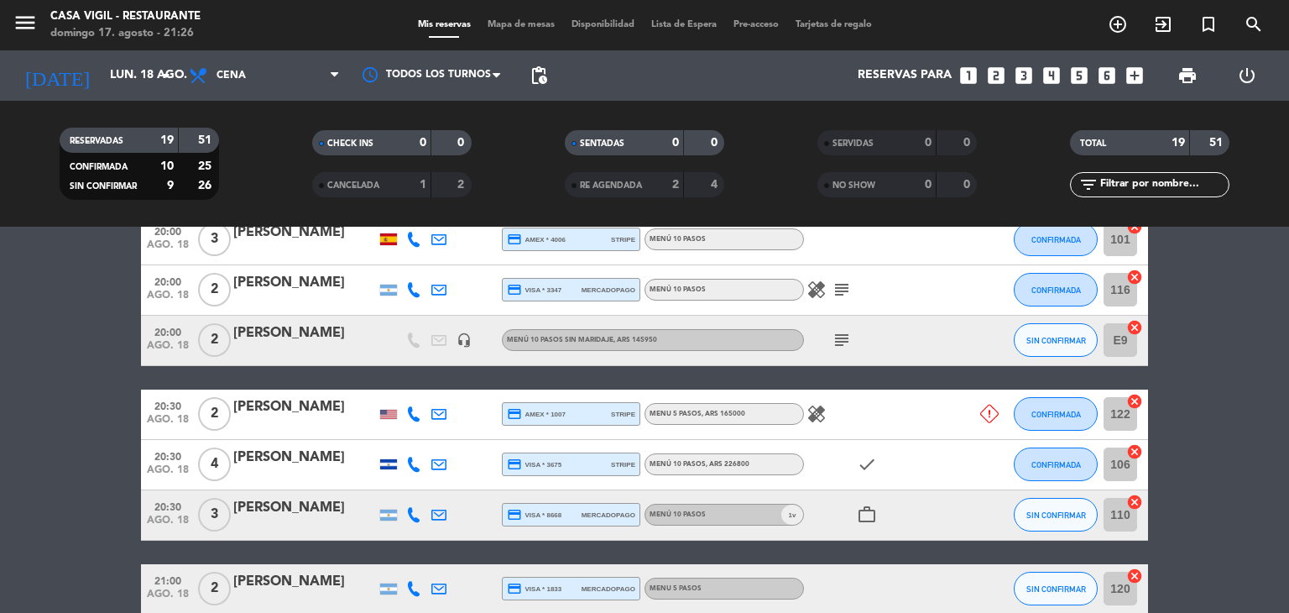
click at [280, 457] on div "[PERSON_NAME]" at bounding box center [304, 457] width 143 height 22
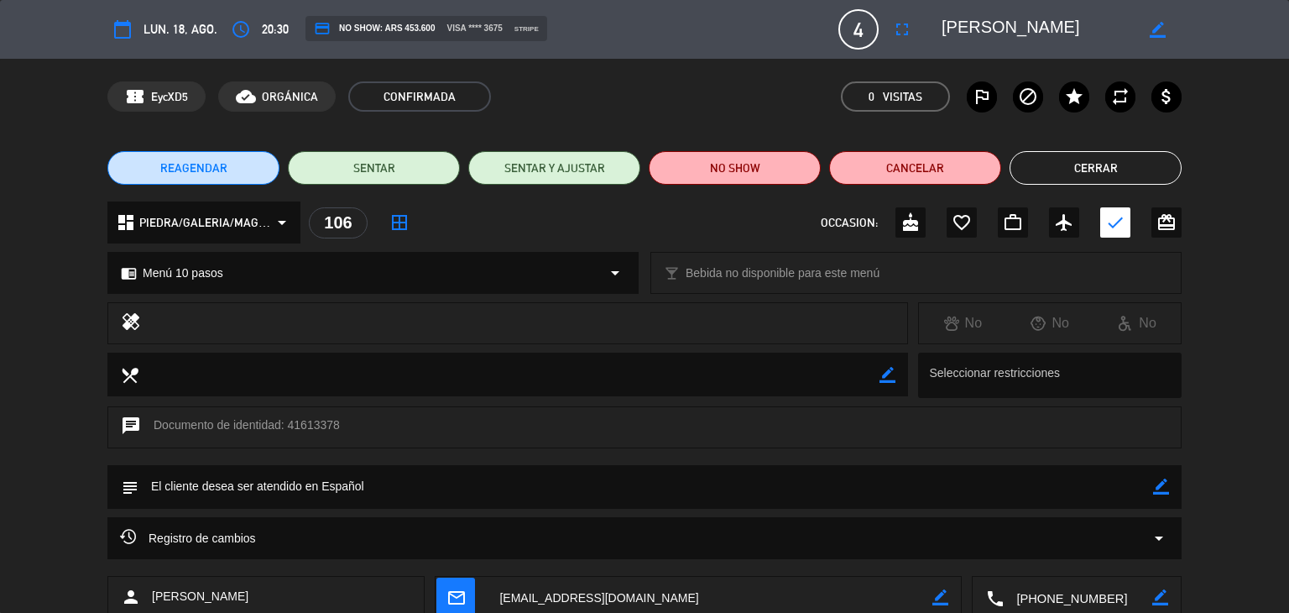
click at [1040, 169] on button "Cerrar" at bounding box center [1095, 168] width 172 height 34
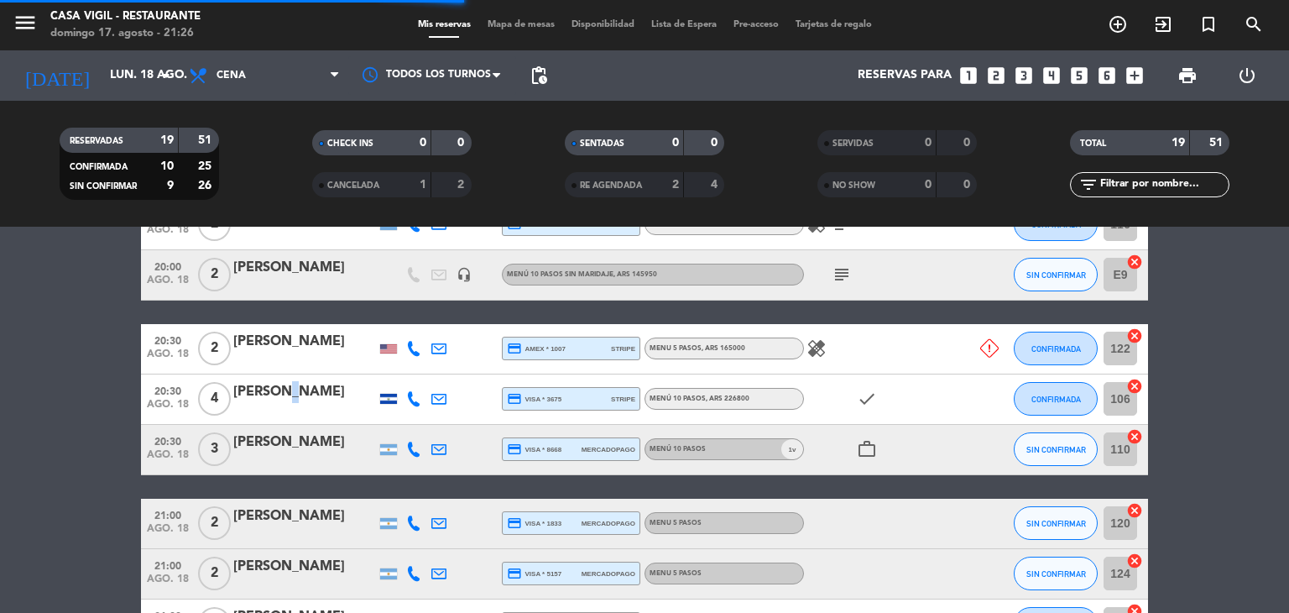
scroll to position [587, 0]
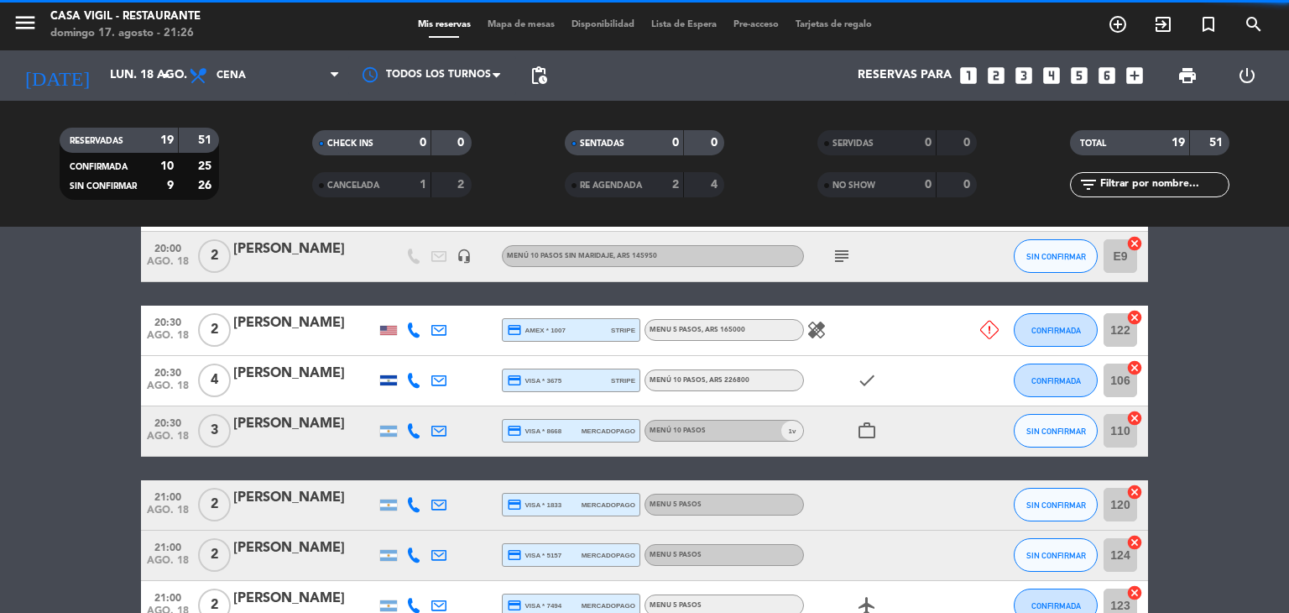
drag, startPoint x: 275, startPoint y: 411, endPoint x: 278, endPoint y: 420, distance: 9.6
click at [278, 420] on div "[PERSON_NAME]" at bounding box center [304, 424] width 143 height 22
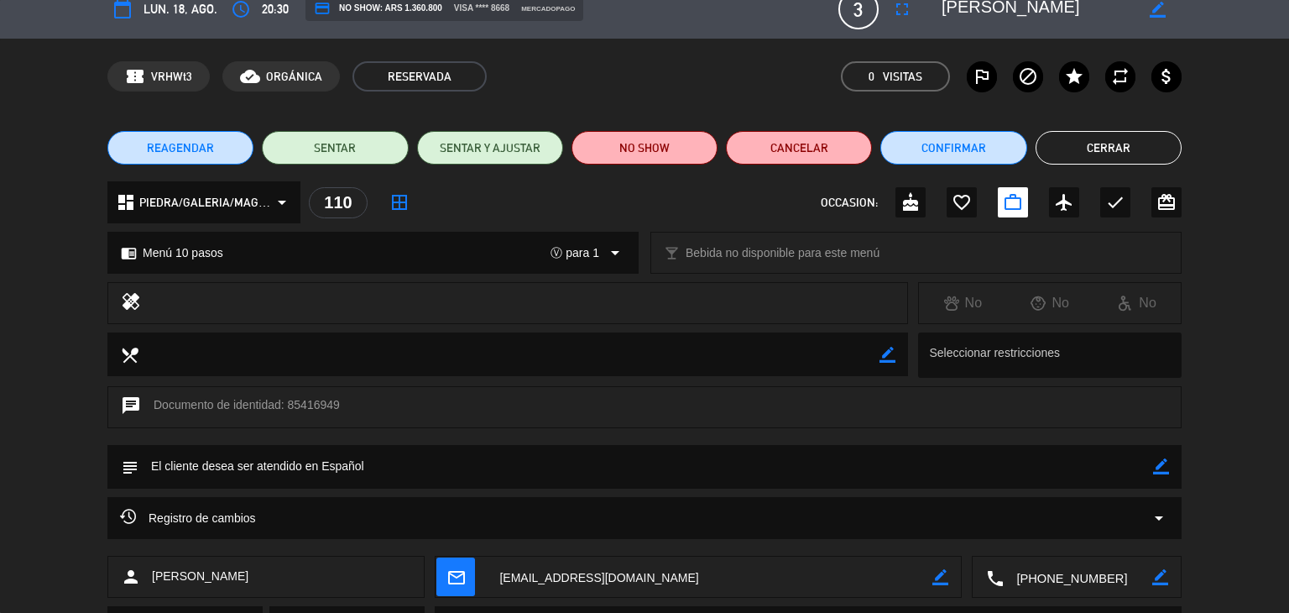
scroll to position [0, 0]
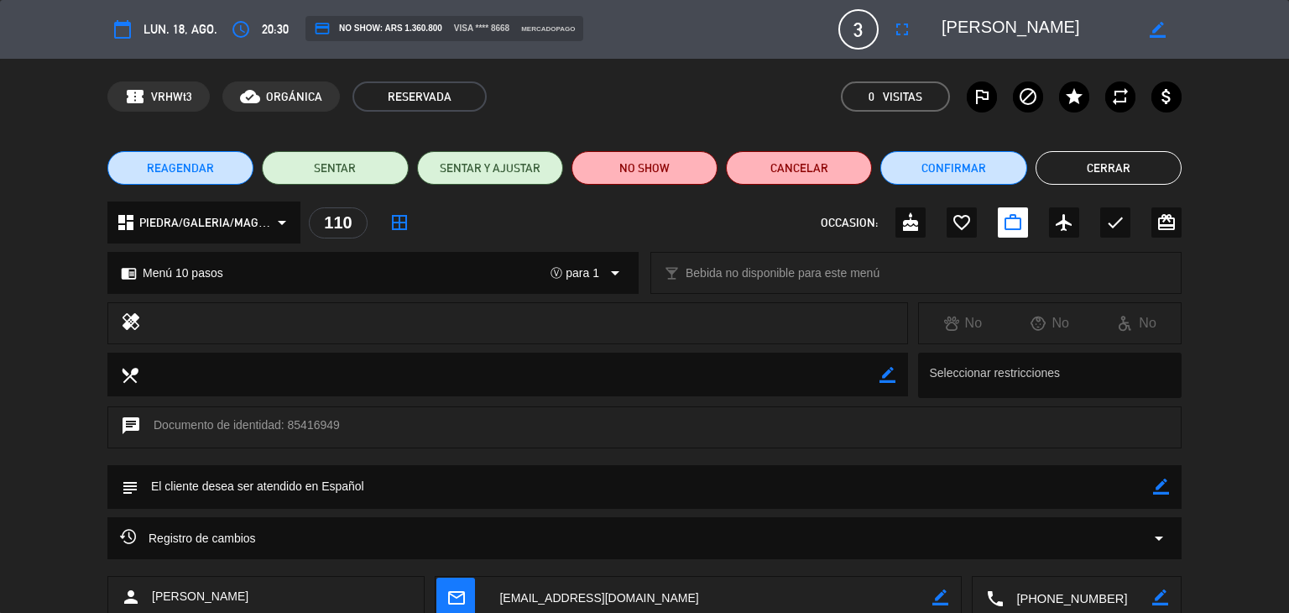
click at [1090, 162] on button "Cerrar" at bounding box center [1108, 168] width 146 height 34
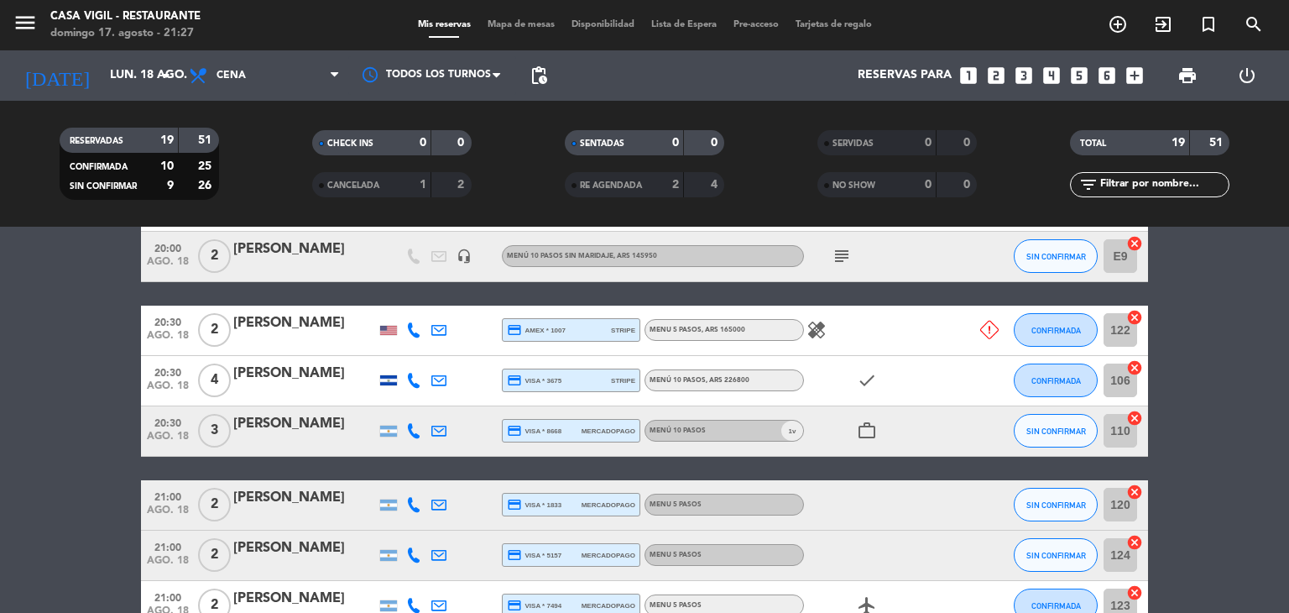
scroll to position [671, 0]
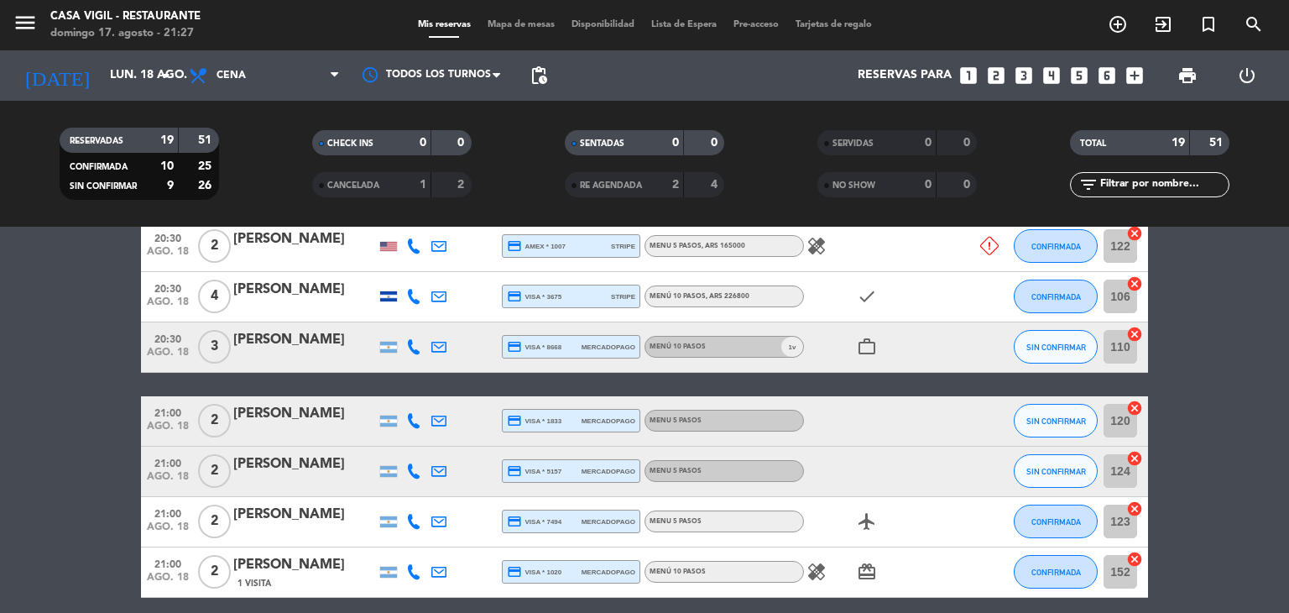
click at [308, 424] on div "[PERSON_NAME]" at bounding box center [304, 414] width 143 height 22
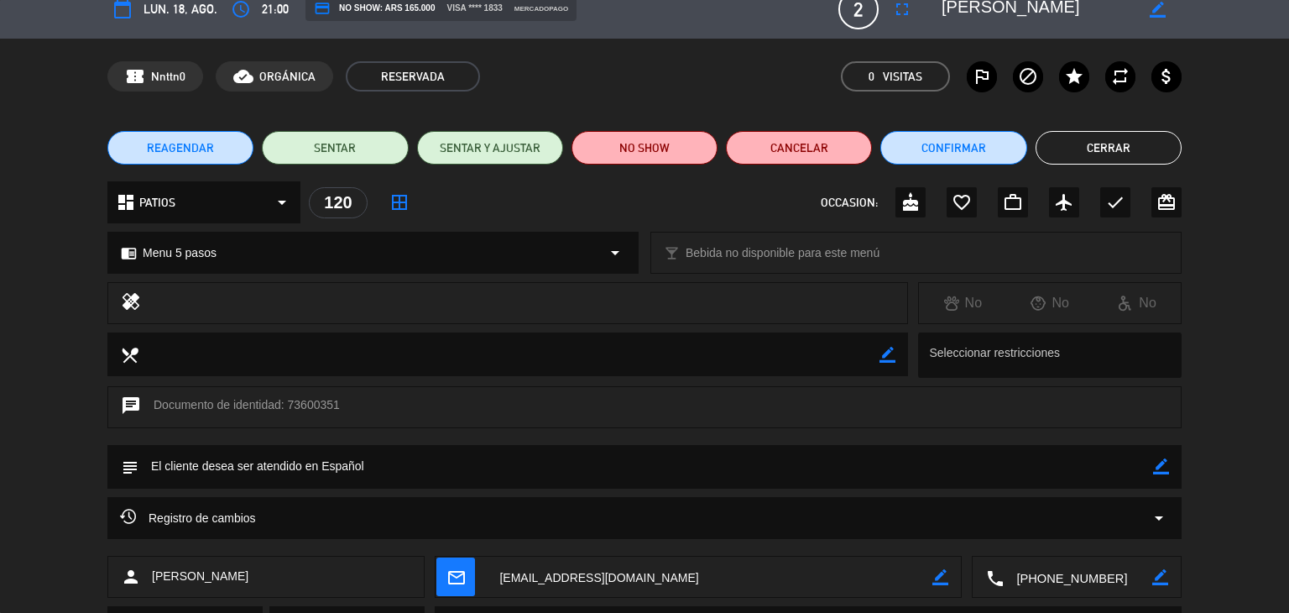
scroll to position [0, 0]
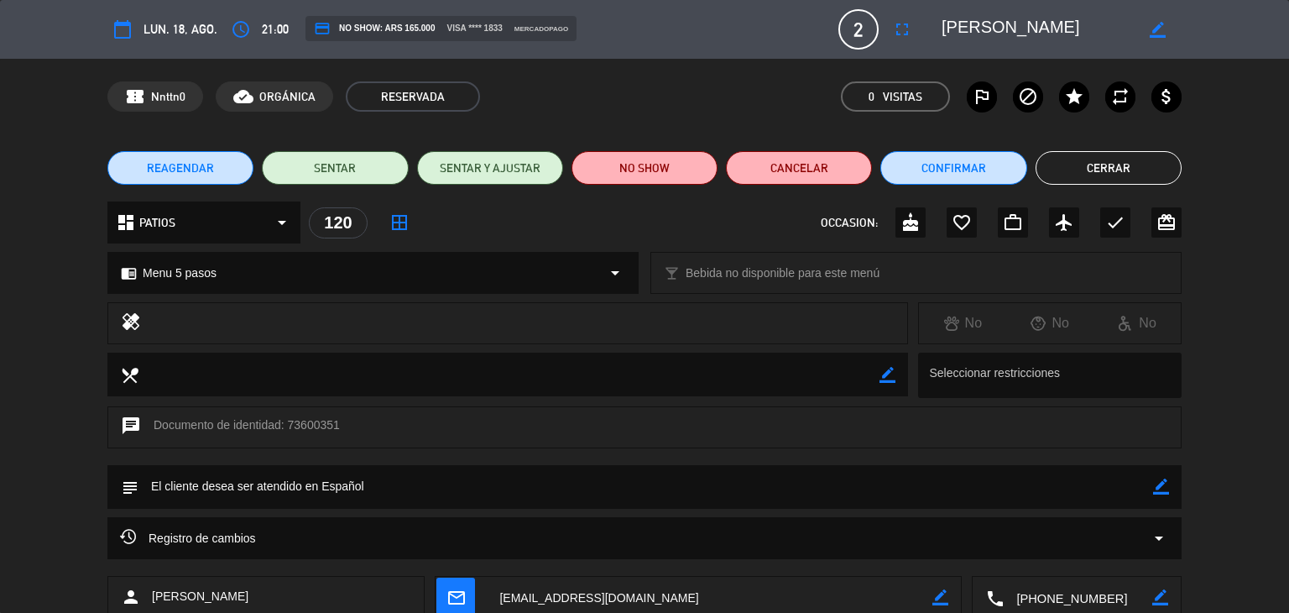
click at [1072, 169] on button "Cerrar" at bounding box center [1108, 168] width 146 height 34
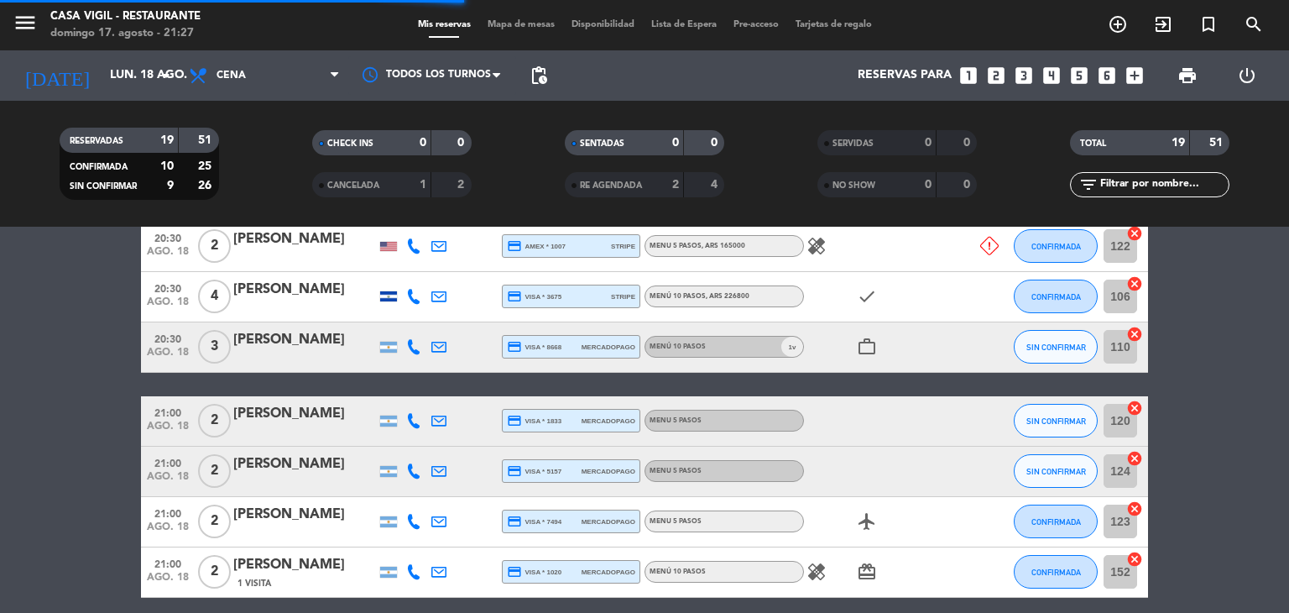
click at [263, 468] on div "[PERSON_NAME]" at bounding box center [304, 464] width 143 height 22
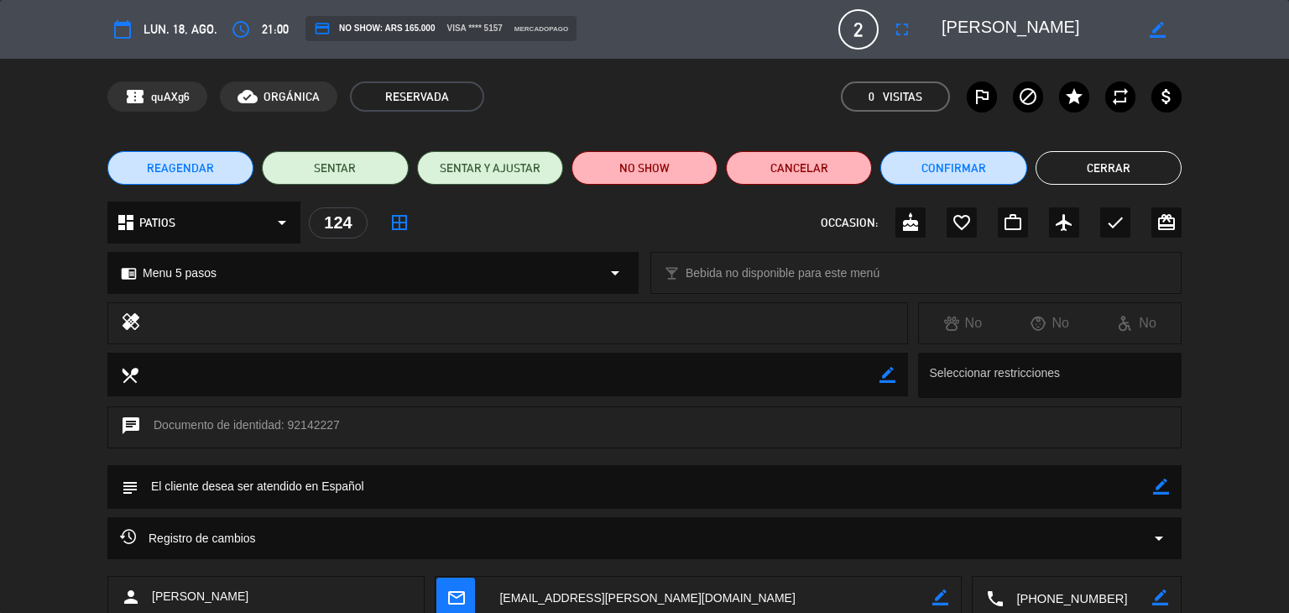
click at [1066, 180] on button "Cerrar" at bounding box center [1108, 168] width 146 height 34
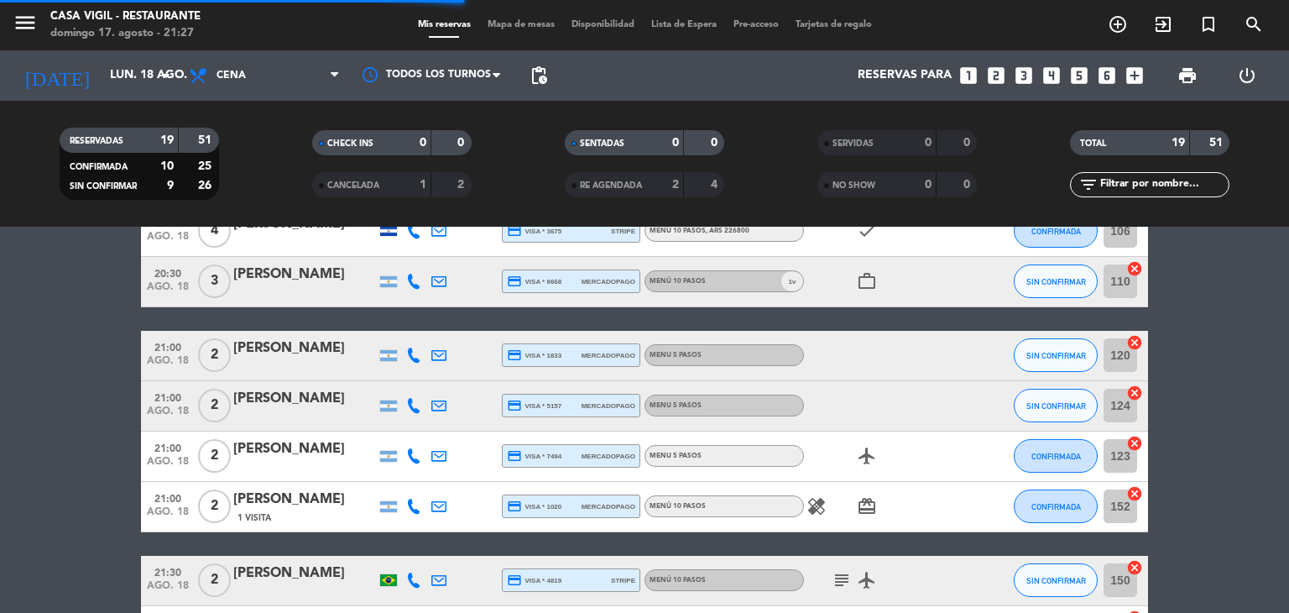
scroll to position [755, 0]
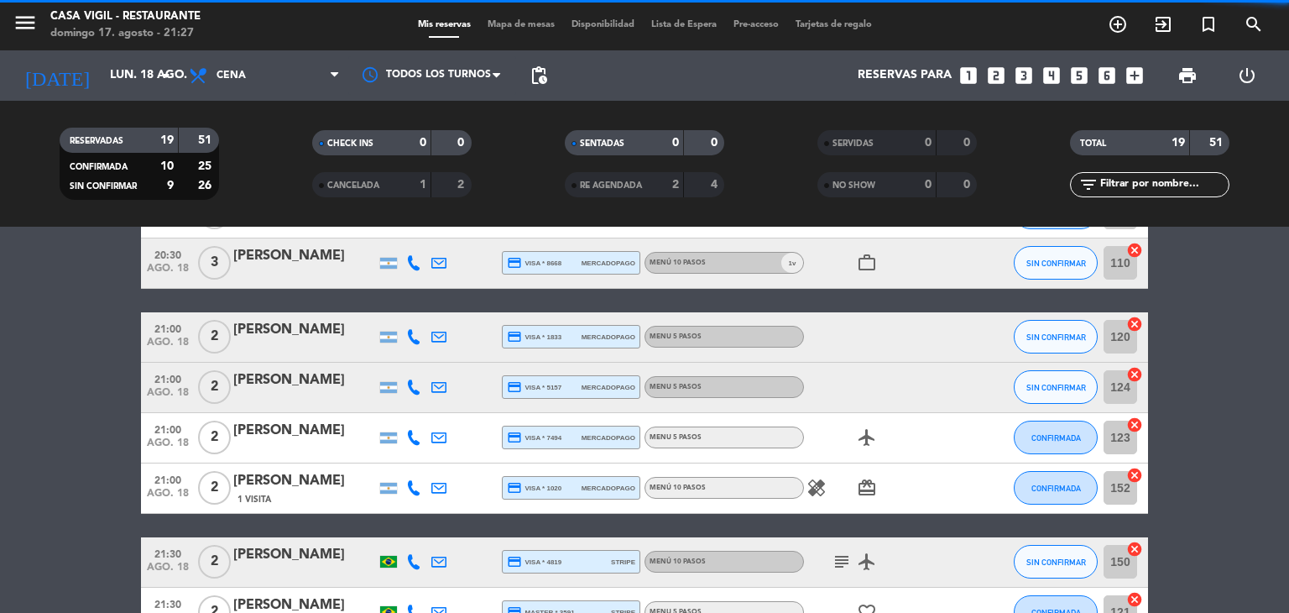
click at [299, 383] on div "[PERSON_NAME]" at bounding box center [304, 380] width 143 height 22
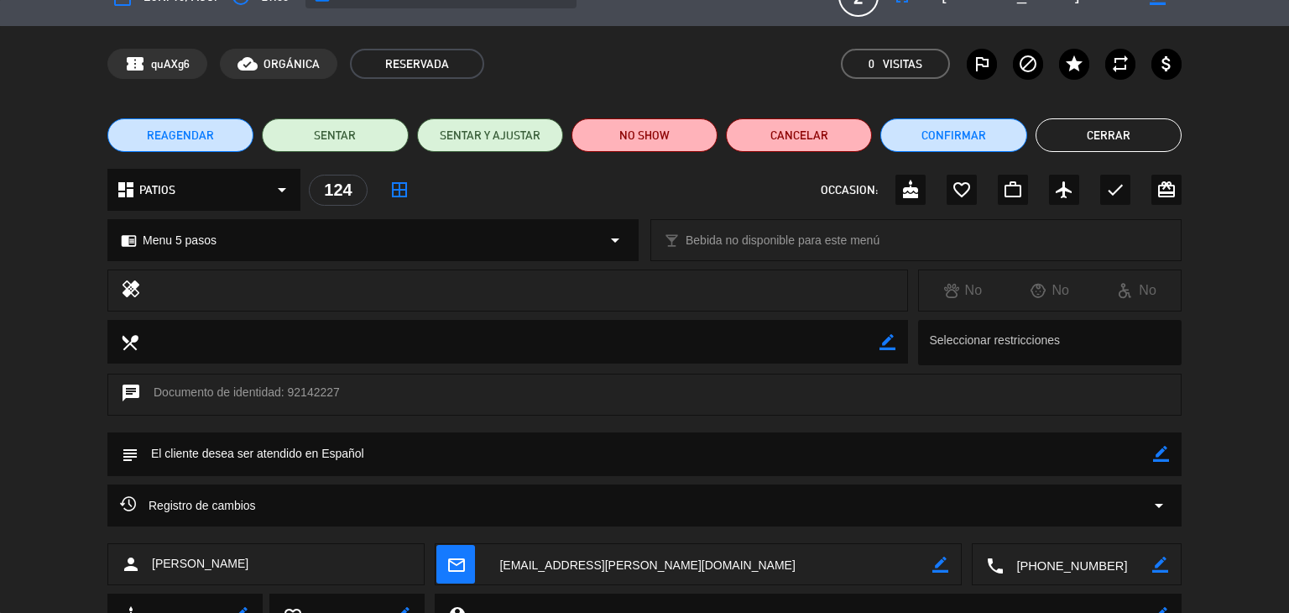
scroll to position [0, 0]
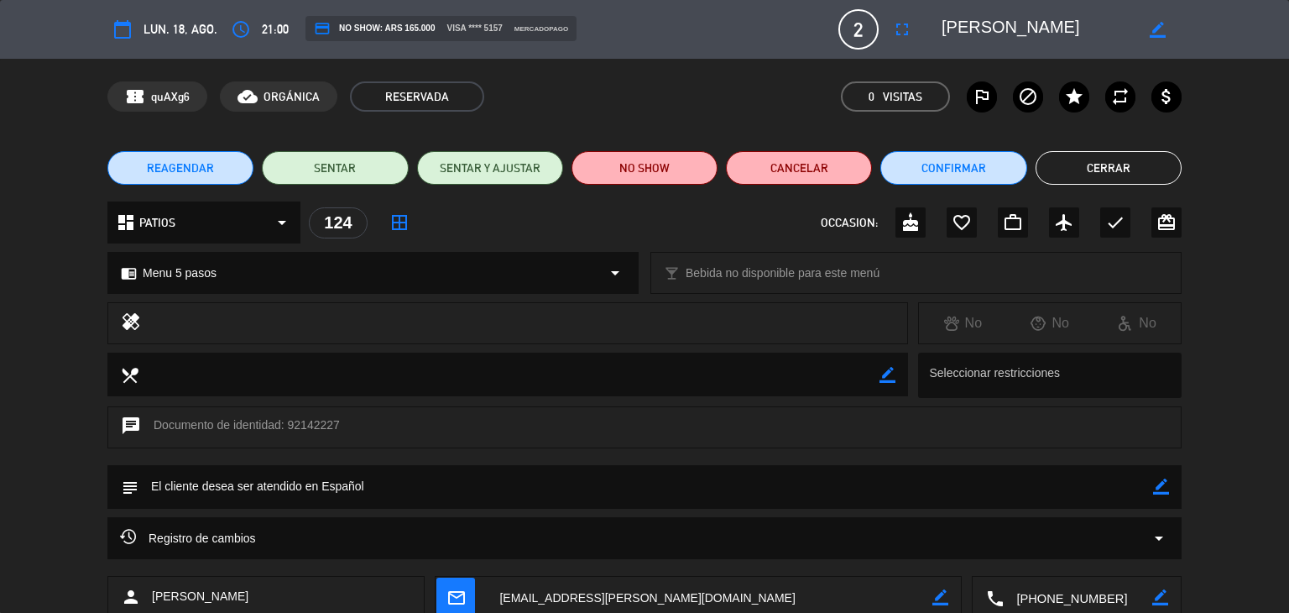
click at [1102, 165] on button "Cerrar" at bounding box center [1108, 168] width 146 height 34
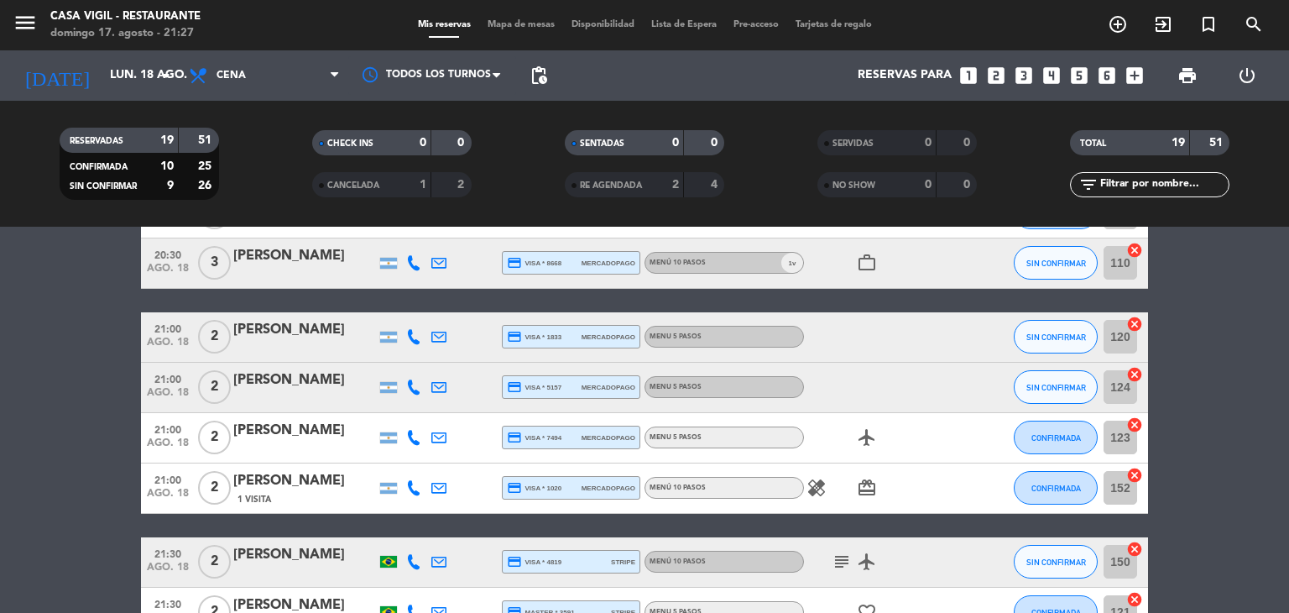
click at [265, 431] on div "[PERSON_NAME]" at bounding box center [304, 431] width 143 height 22
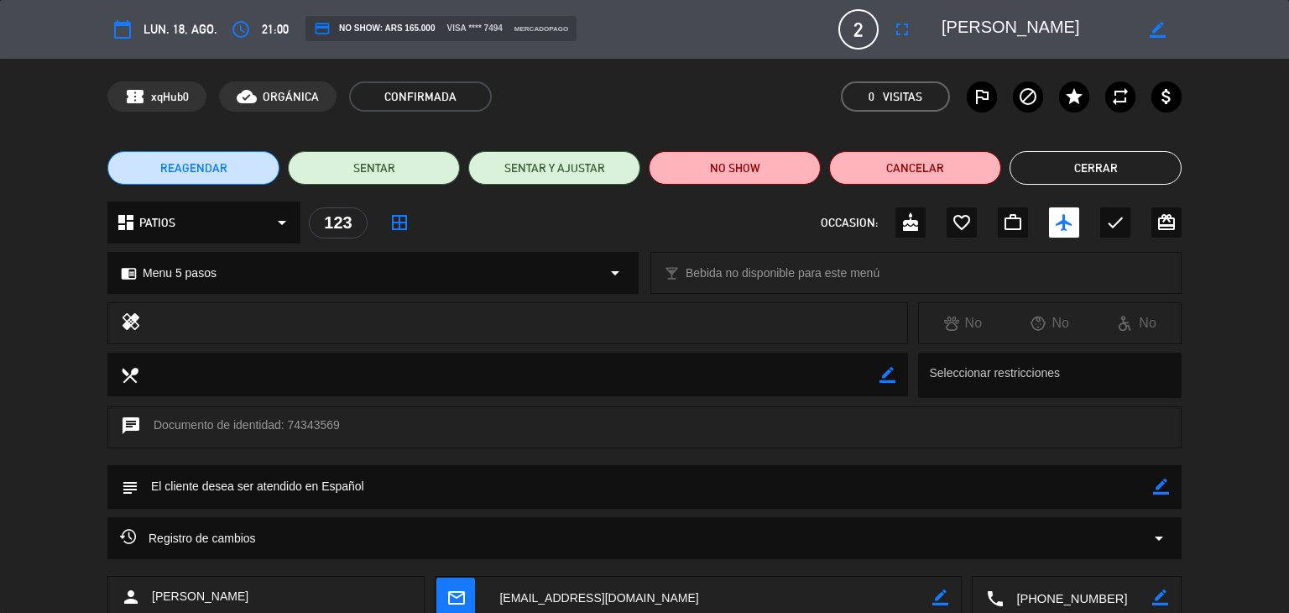
click at [1085, 165] on button "Cerrar" at bounding box center [1095, 168] width 172 height 34
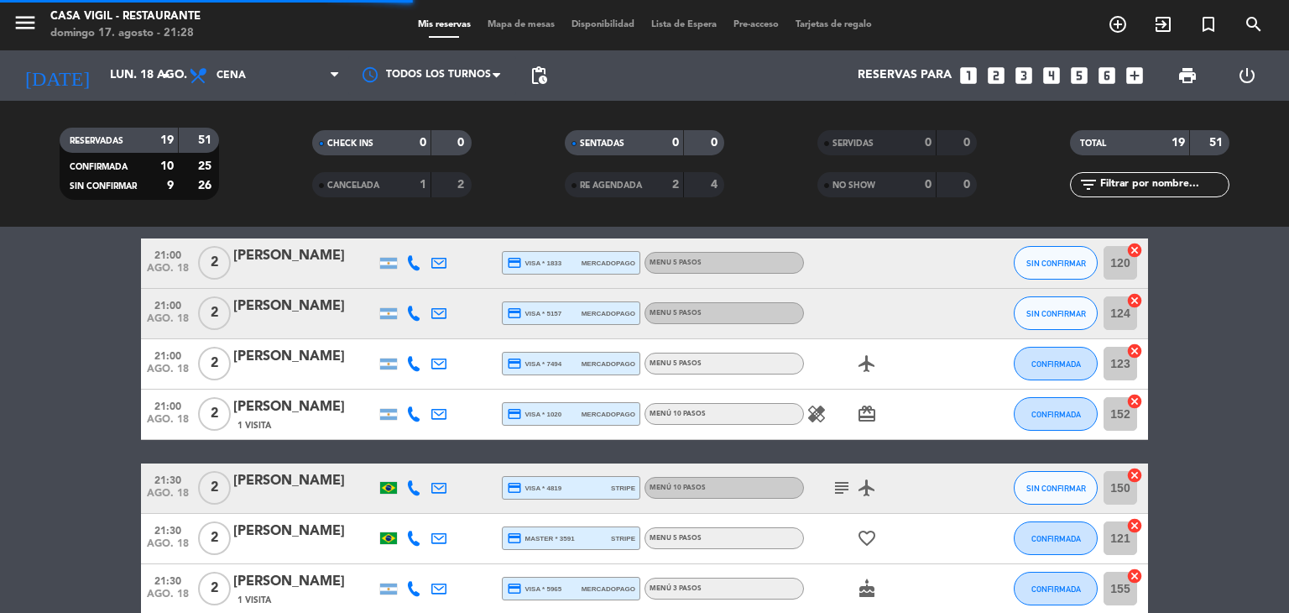
scroll to position [839, 0]
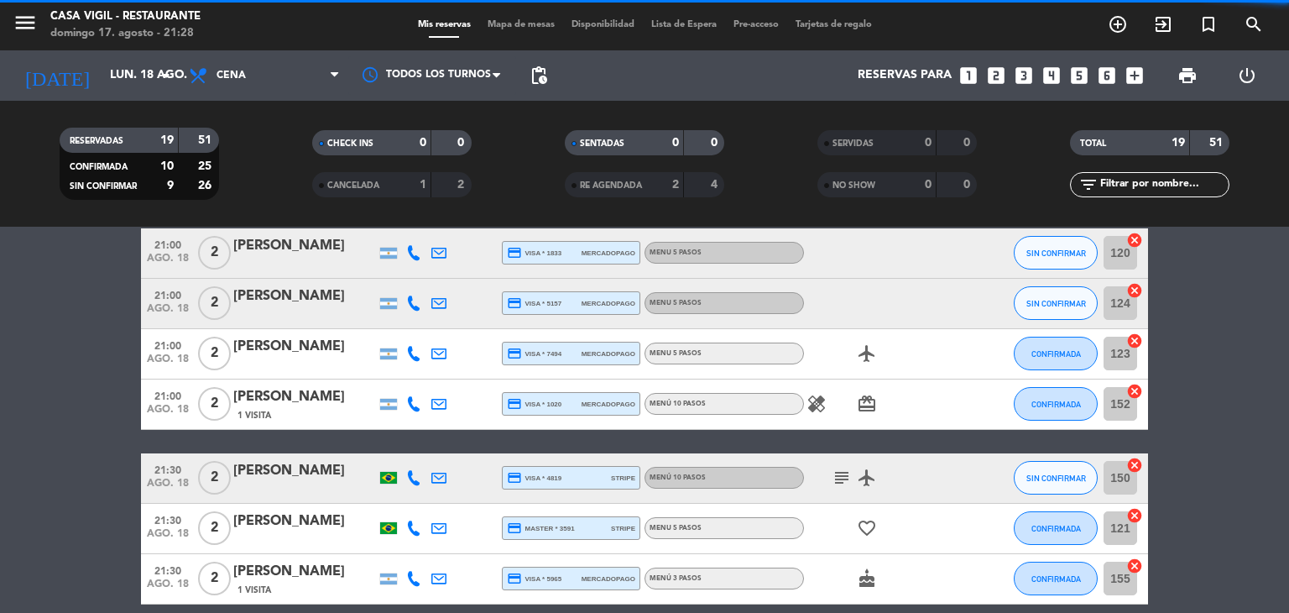
click at [302, 394] on div "[PERSON_NAME]" at bounding box center [304, 397] width 143 height 22
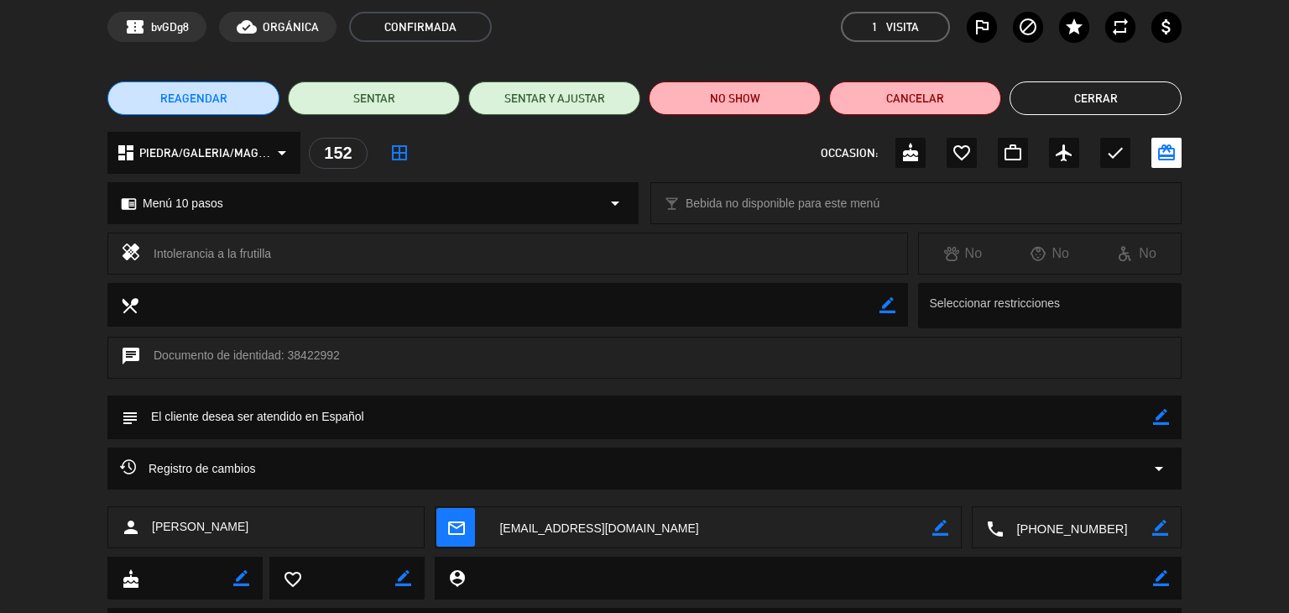
scroll to position [0, 0]
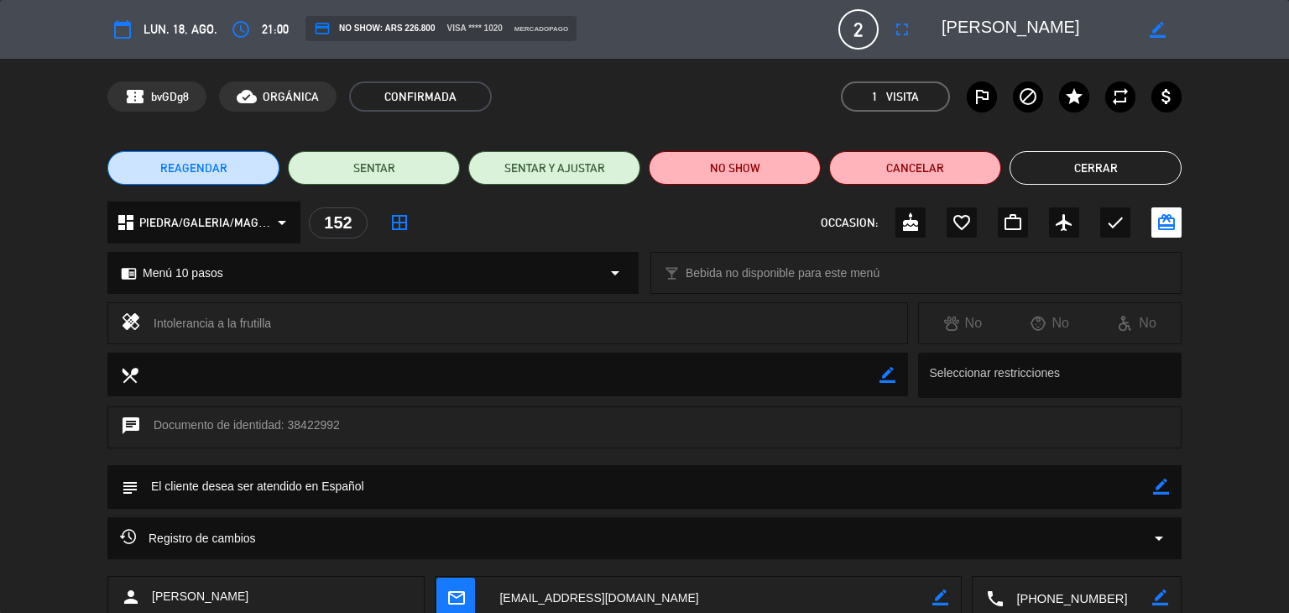
click at [1087, 163] on button "Cerrar" at bounding box center [1095, 168] width 172 height 34
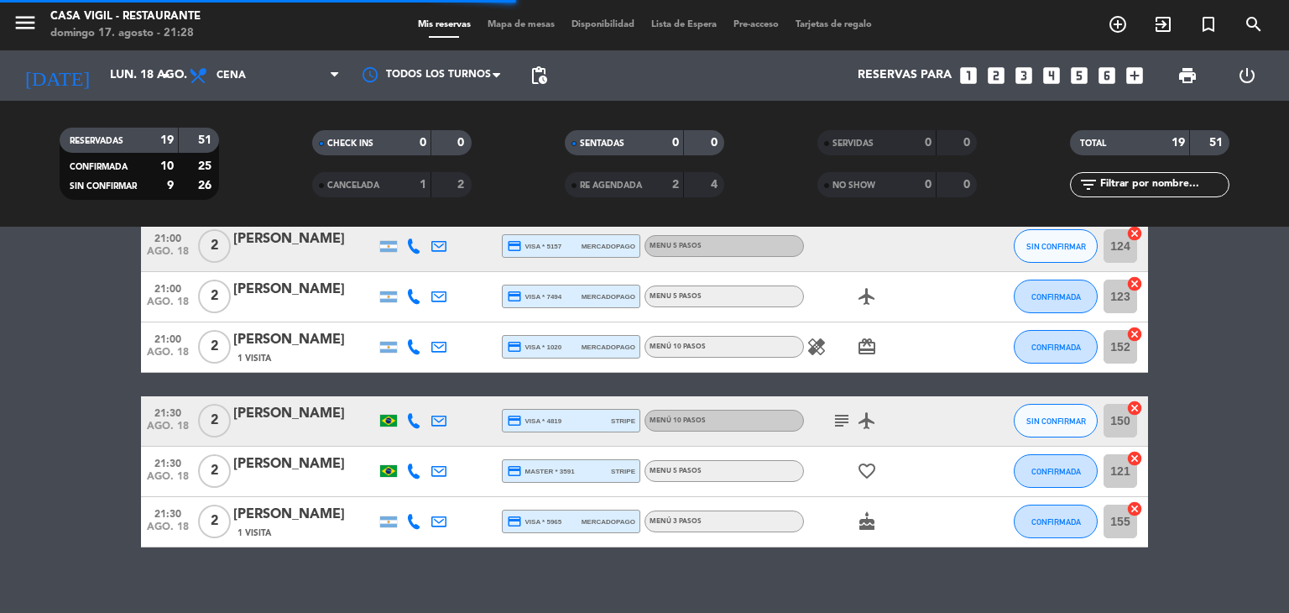
scroll to position [914, 0]
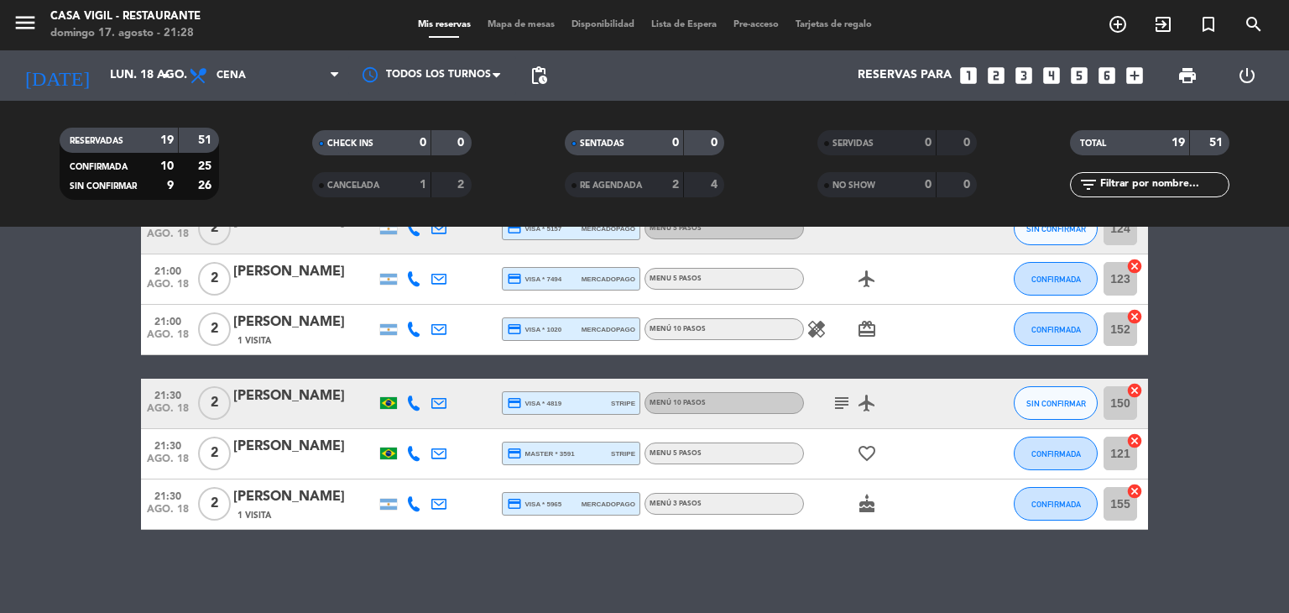
click at [301, 396] on div "[PERSON_NAME]" at bounding box center [304, 396] width 143 height 22
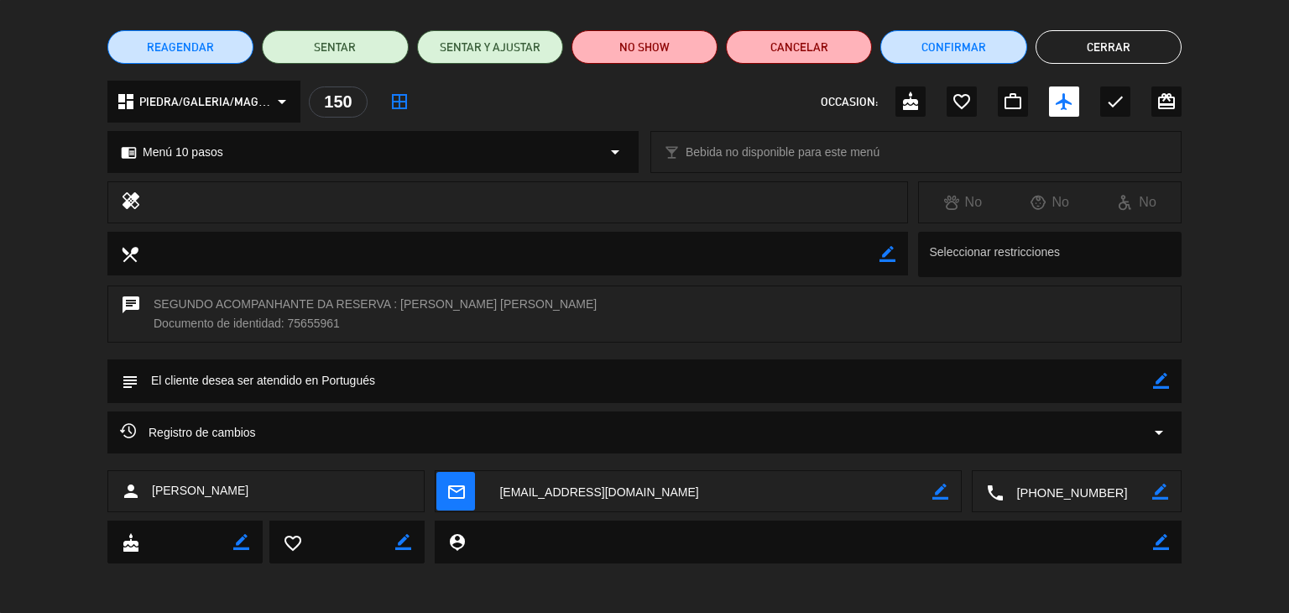
scroll to position [0, 0]
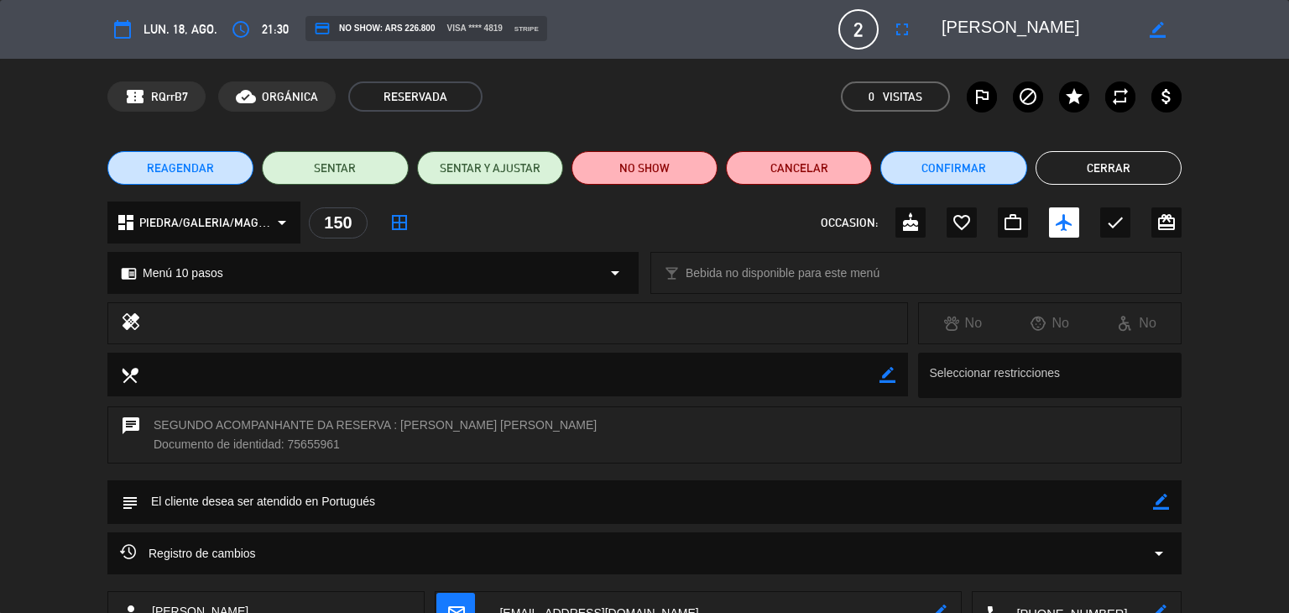
click at [1068, 161] on button "Cerrar" at bounding box center [1108, 168] width 146 height 34
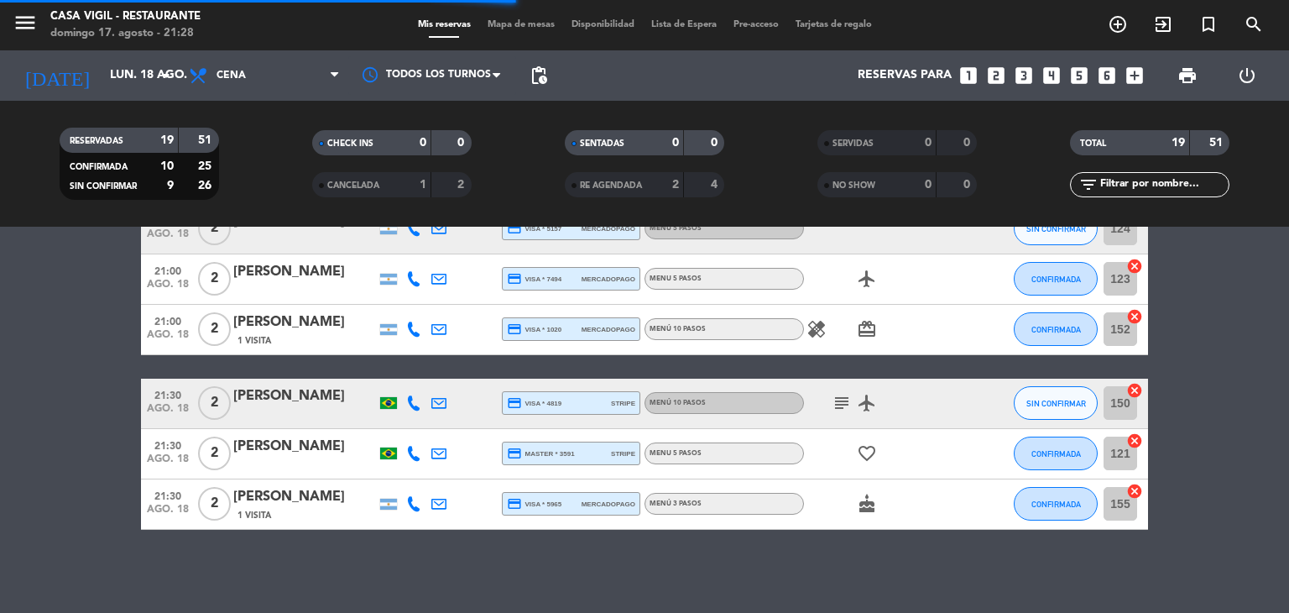
click at [273, 452] on div "[PERSON_NAME]" at bounding box center [304, 446] width 143 height 22
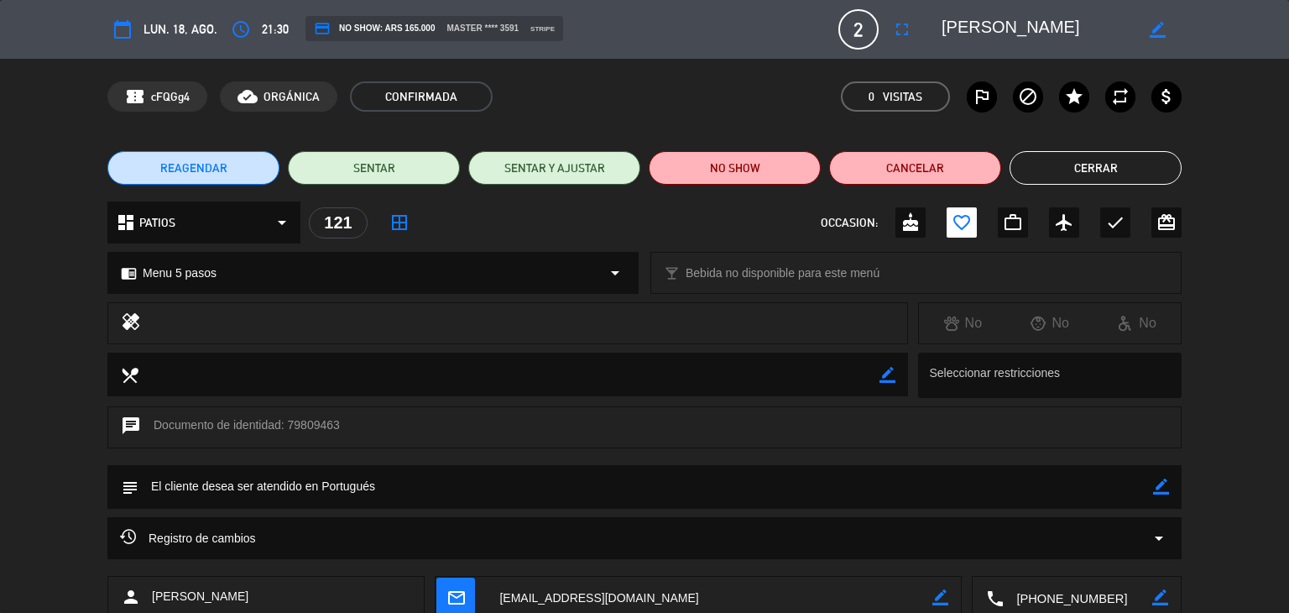
click at [1090, 161] on button "Cerrar" at bounding box center [1095, 168] width 172 height 34
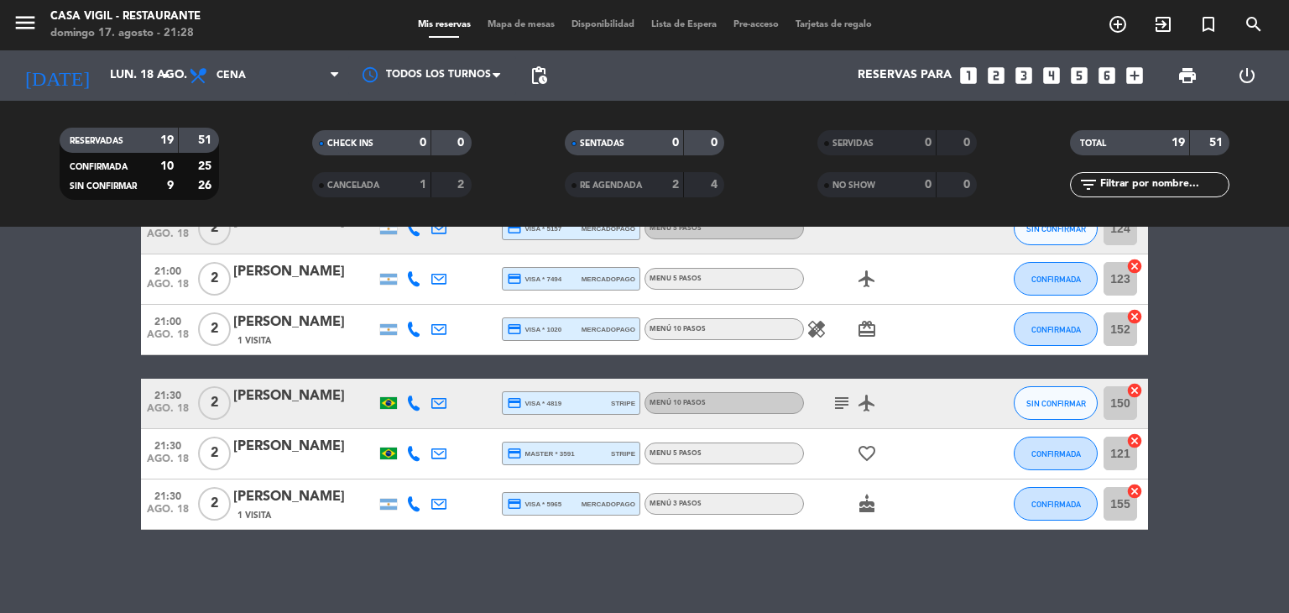
click at [299, 498] on div "[PERSON_NAME]" at bounding box center [304, 497] width 143 height 22
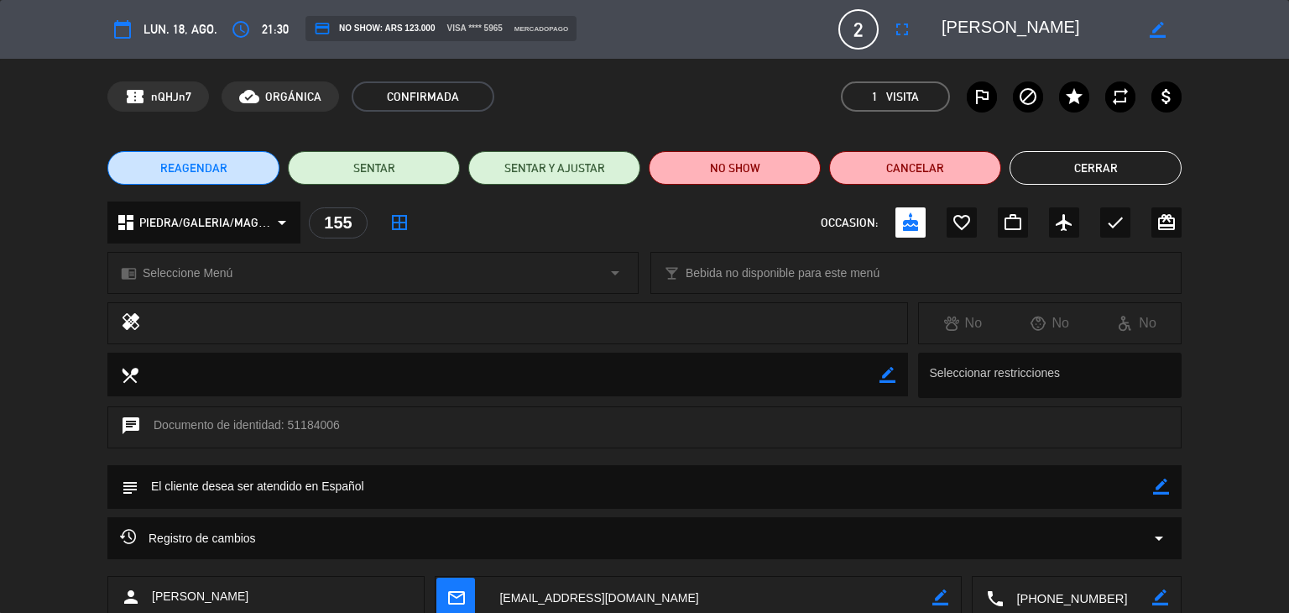
drag, startPoint x: 1096, startPoint y: 175, endPoint x: 819, endPoint y: 72, distance: 295.5
click at [1096, 173] on button "Cerrar" at bounding box center [1095, 168] width 172 height 34
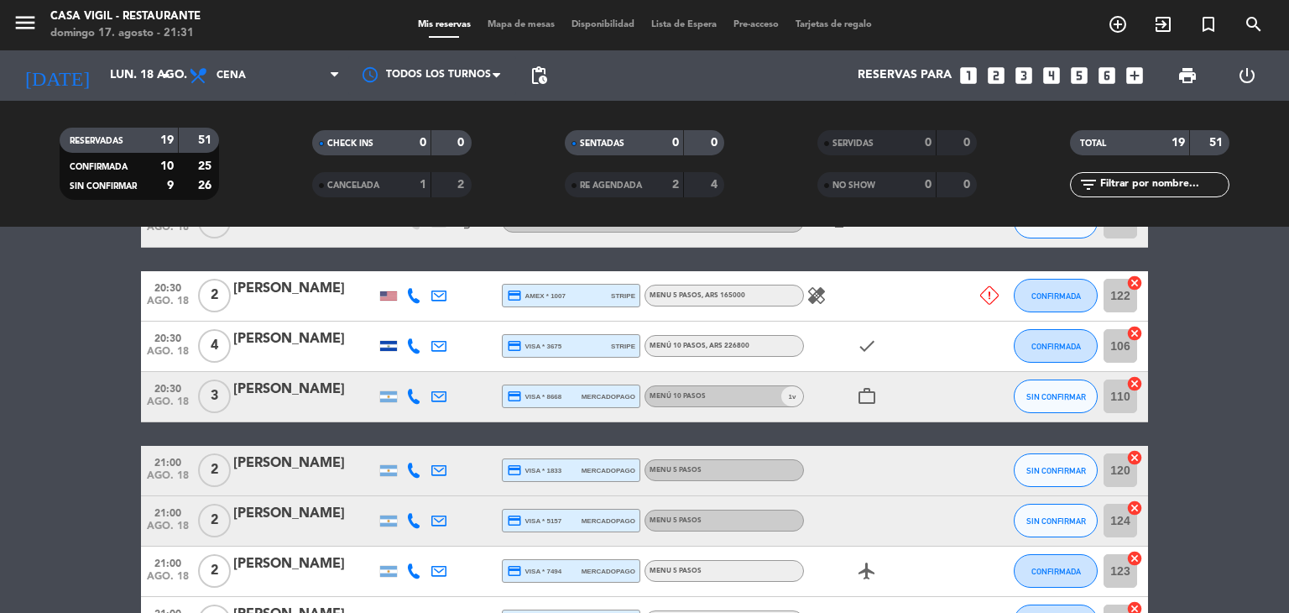
scroll to position [578, 0]
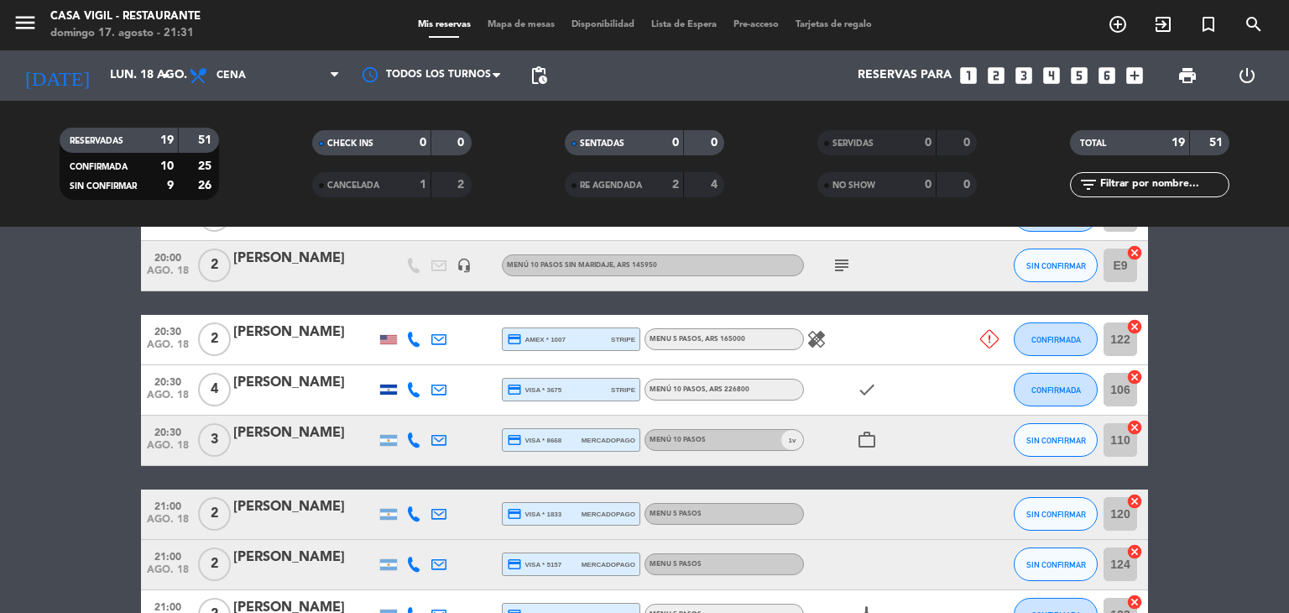
click at [814, 341] on icon "healing" at bounding box center [816, 339] width 20 height 20
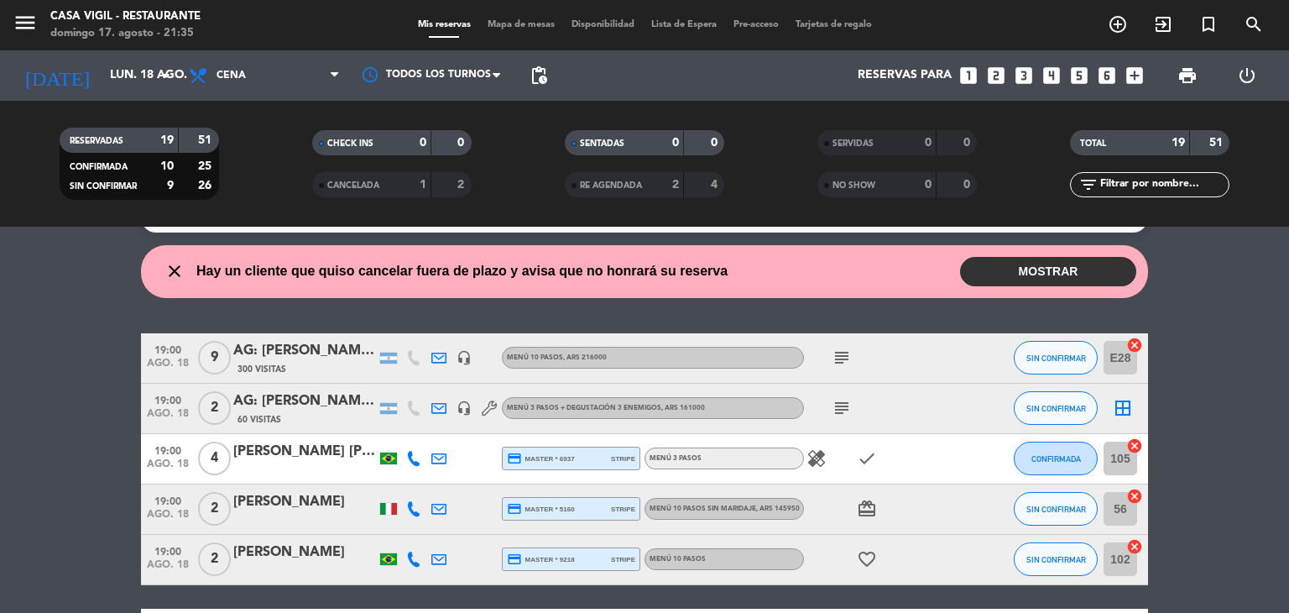
scroll to position [0, 0]
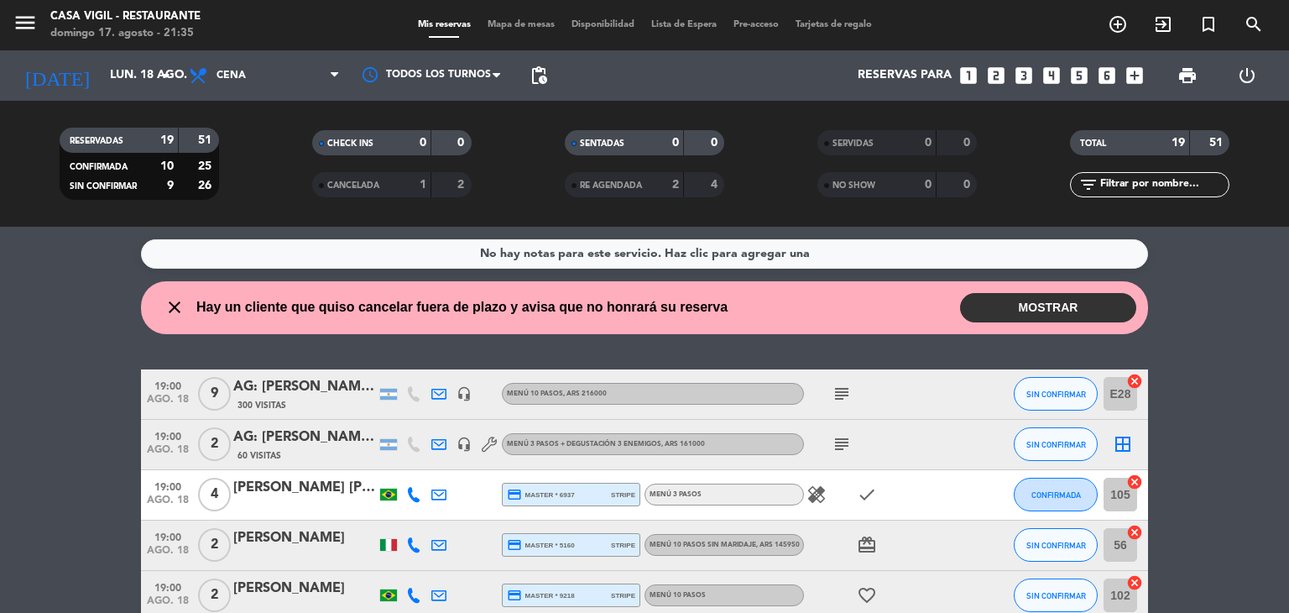
click at [846, 396] on icon "subject" at bounding box center [841, 393] width 20 height 20
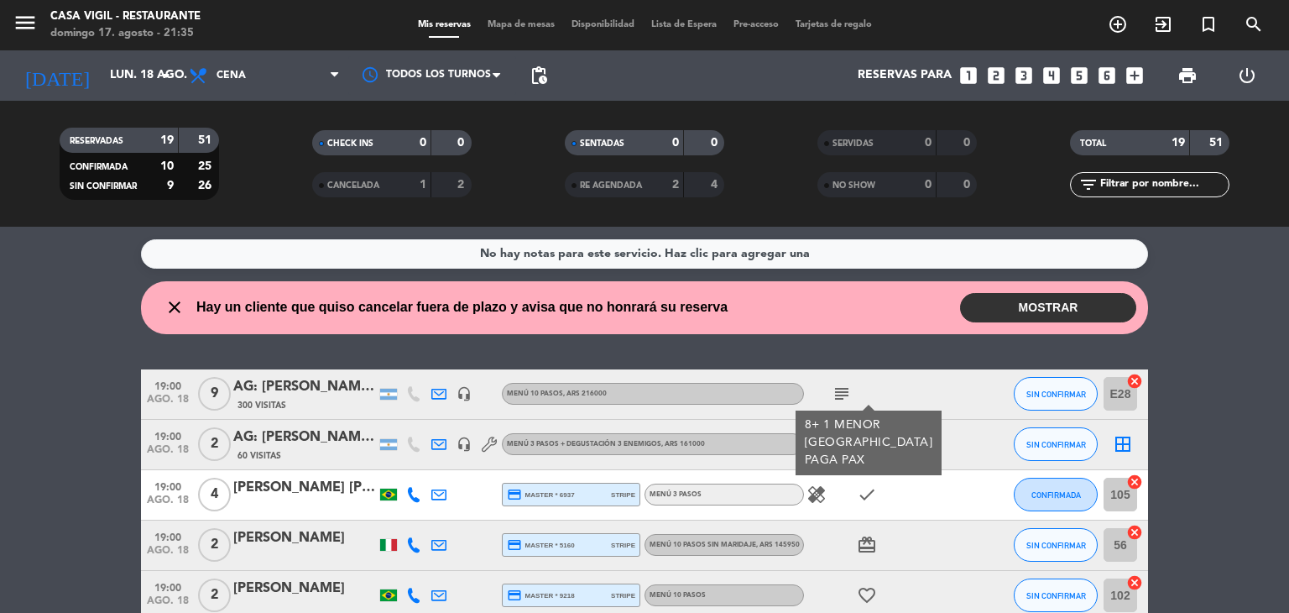
click at [846, 396] on icon "subject" at bounding box center [841, 393] width 20 height 20
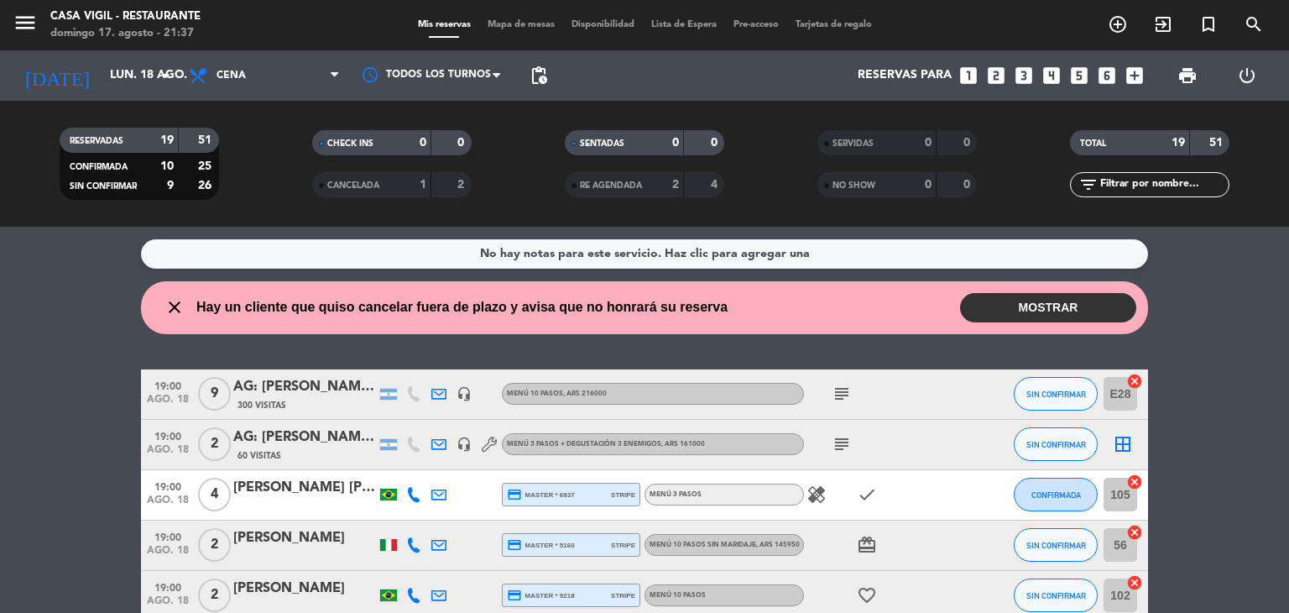
click at [819, 496] on icon "healing" at bounding box center [816, 494] width 20 height 20
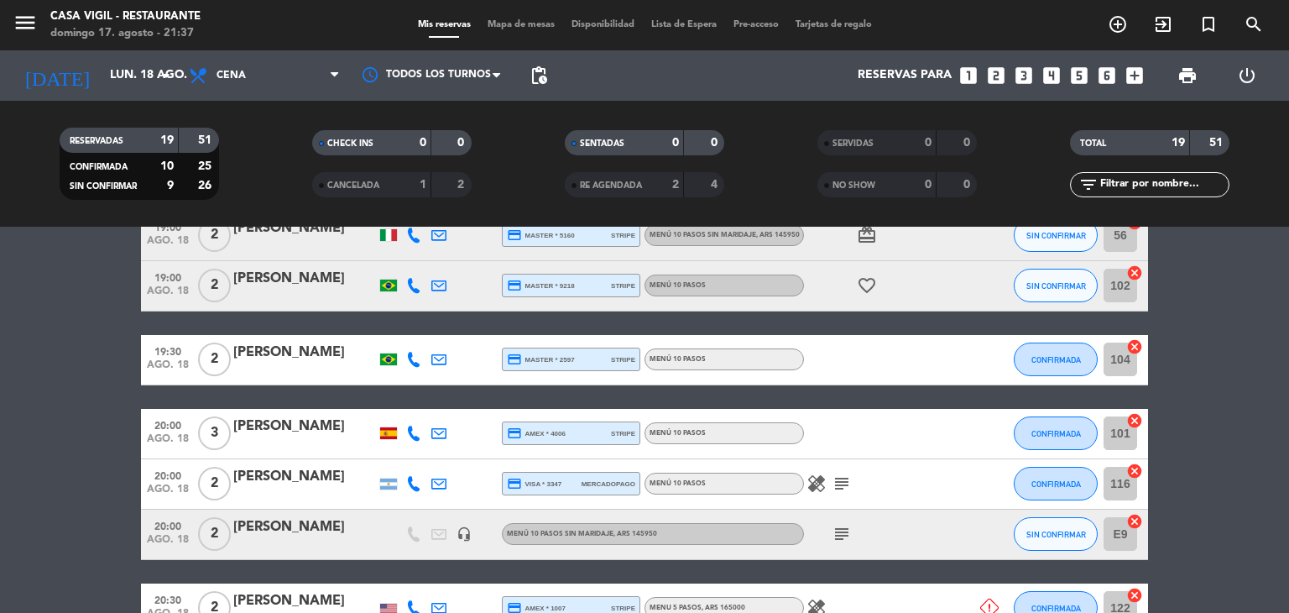
scroll to position [336, 0]
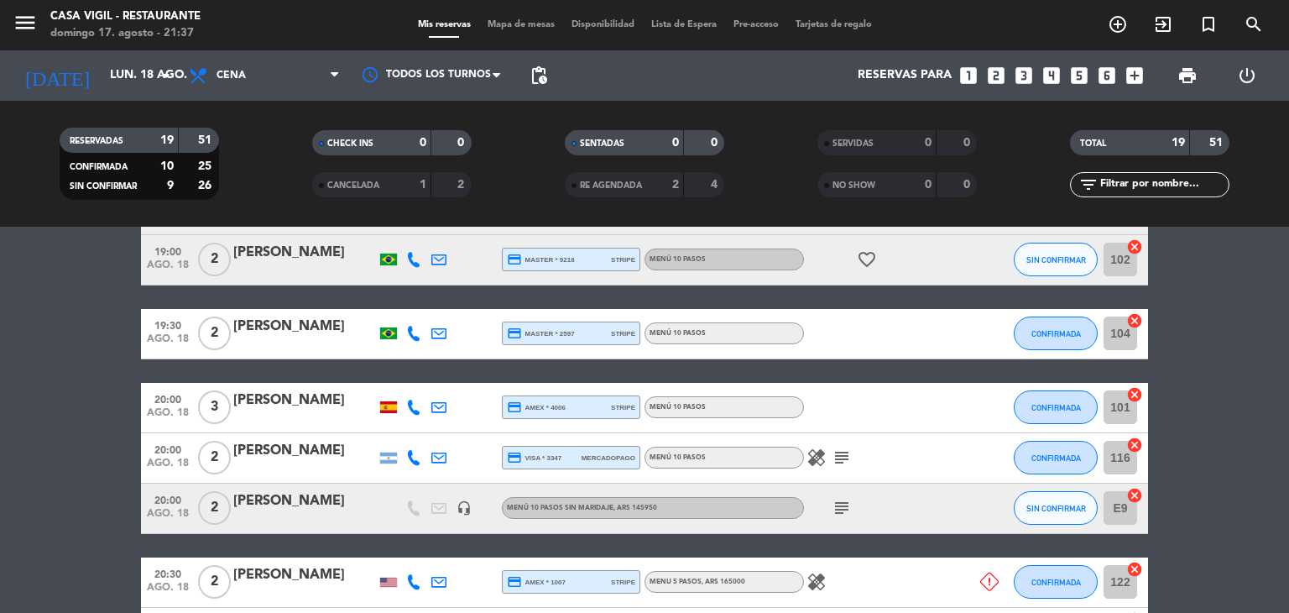
click at [812, 454] on icon "healing" at bounding box center [816, 457] width 20 height 20
click at [839, 455] on icon "subject" at bounding box center [841, 457] width 20 height 20
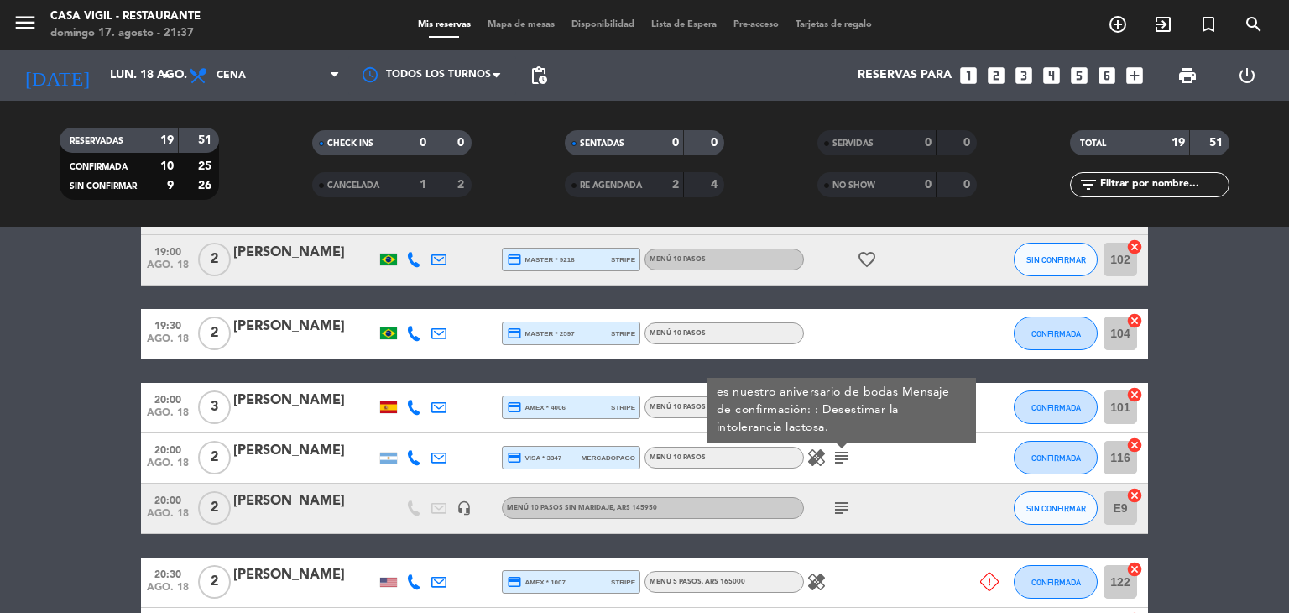
click at [839, 455] on icon "subject" at bounding box center [841, 457] width 20 height 20
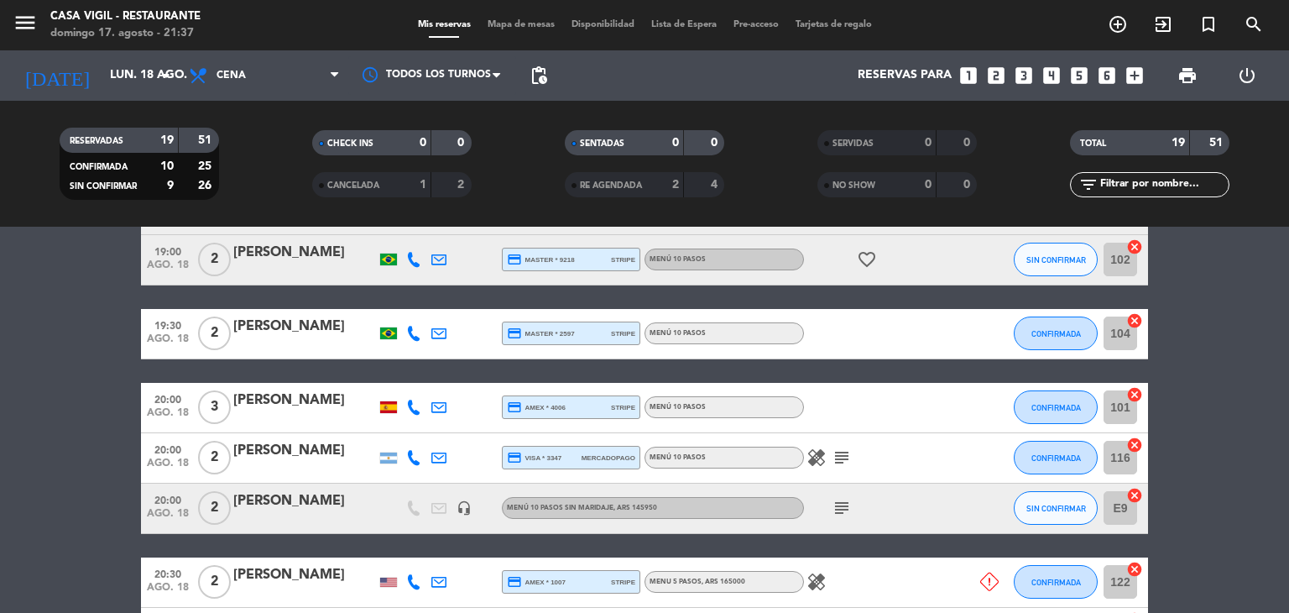
click at [823, 579] on icon "healing" at bounding box center [816, 581] width 20 height 20
